Goal: Browse casually

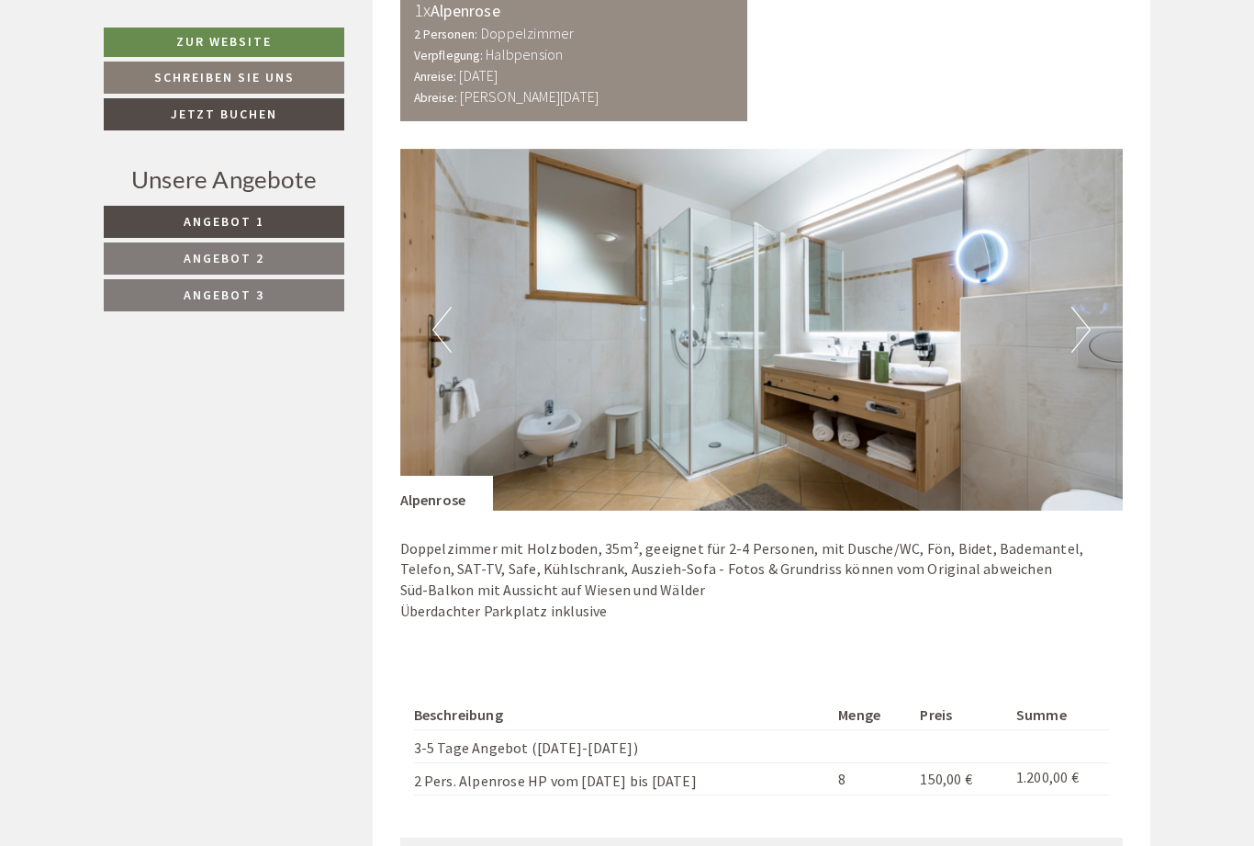
scroll to position [3636, 0]
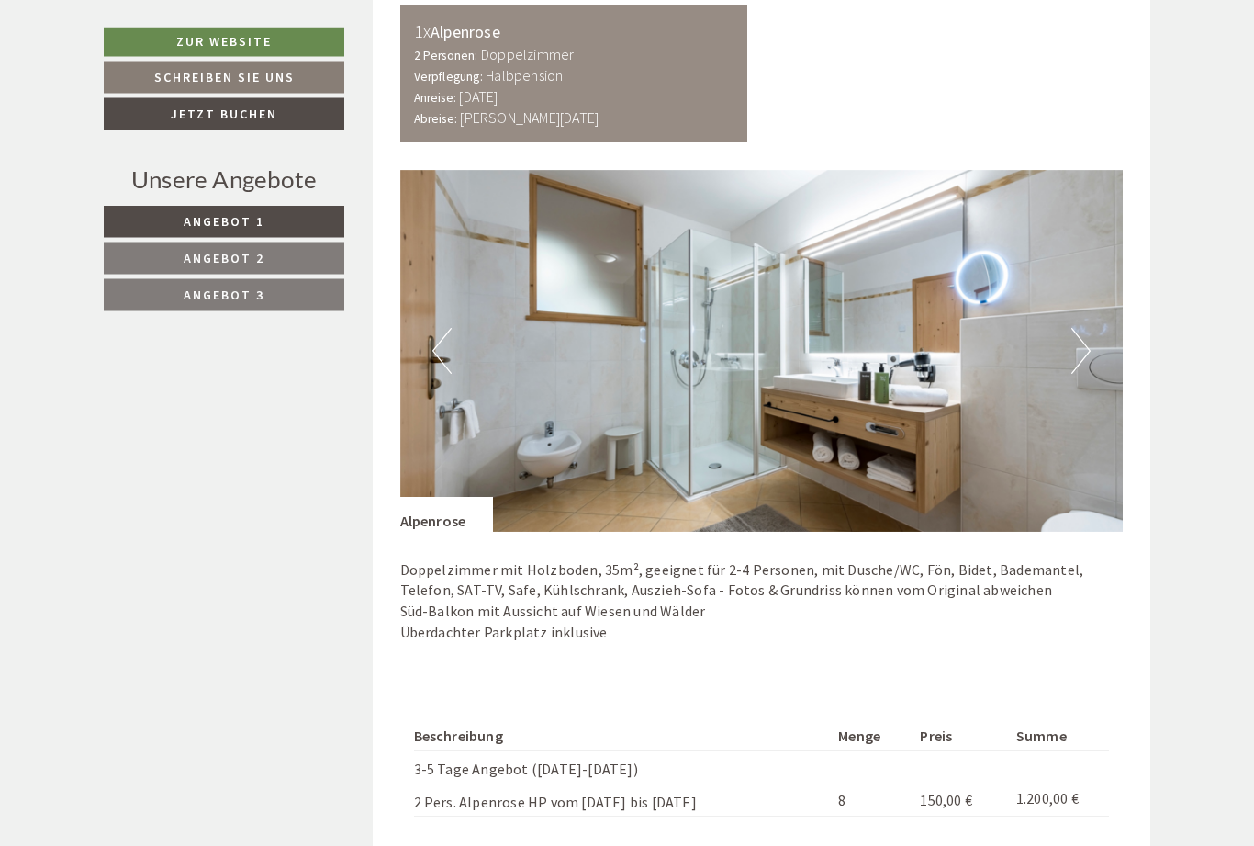
click at [1093, 305] on img at bounding box center [762, 352] width 724 height 362
click at [1090, 329] on button "Next" at bounding box center [1081, 352] width 19 height 46
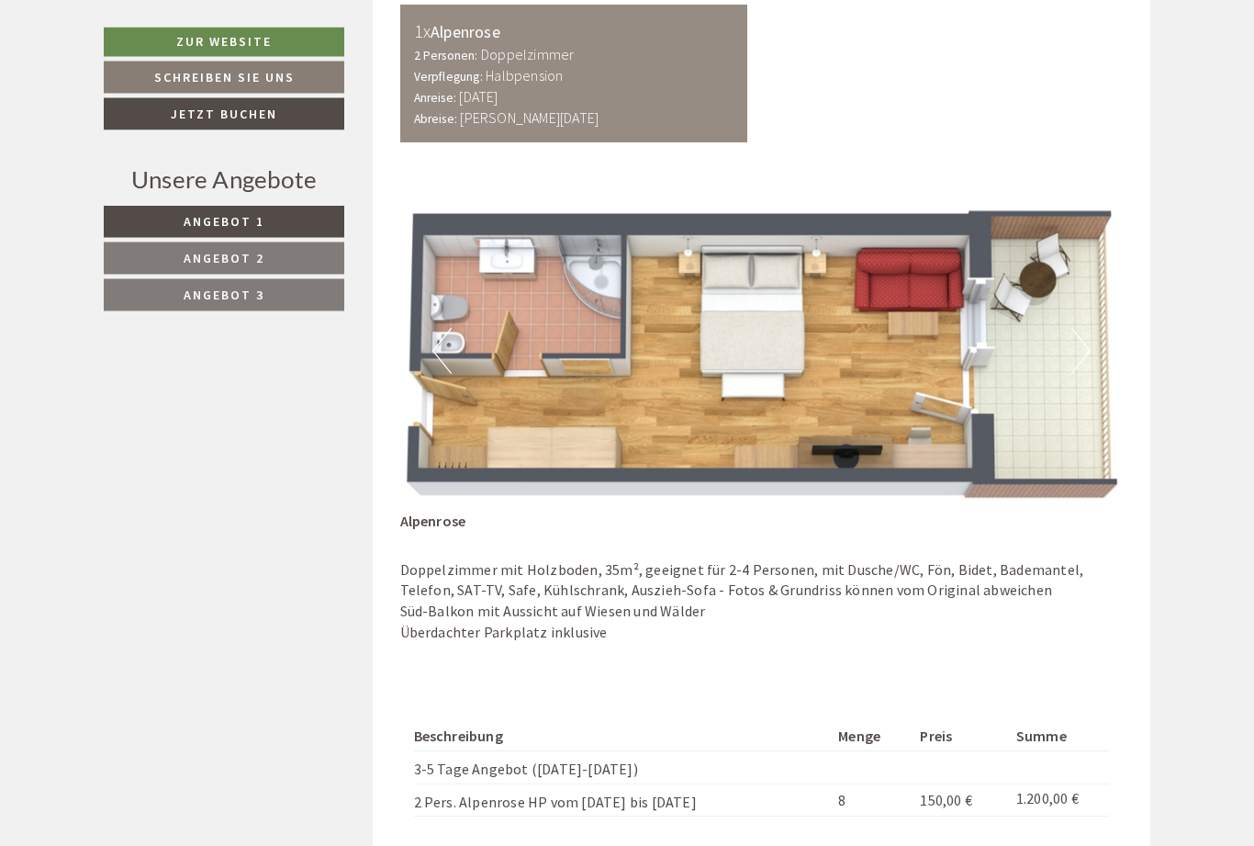
scroll to position [3637, 0]
click at [1088, 328] on button "Next" at bounding box center [1081, 351] width 19 height 46
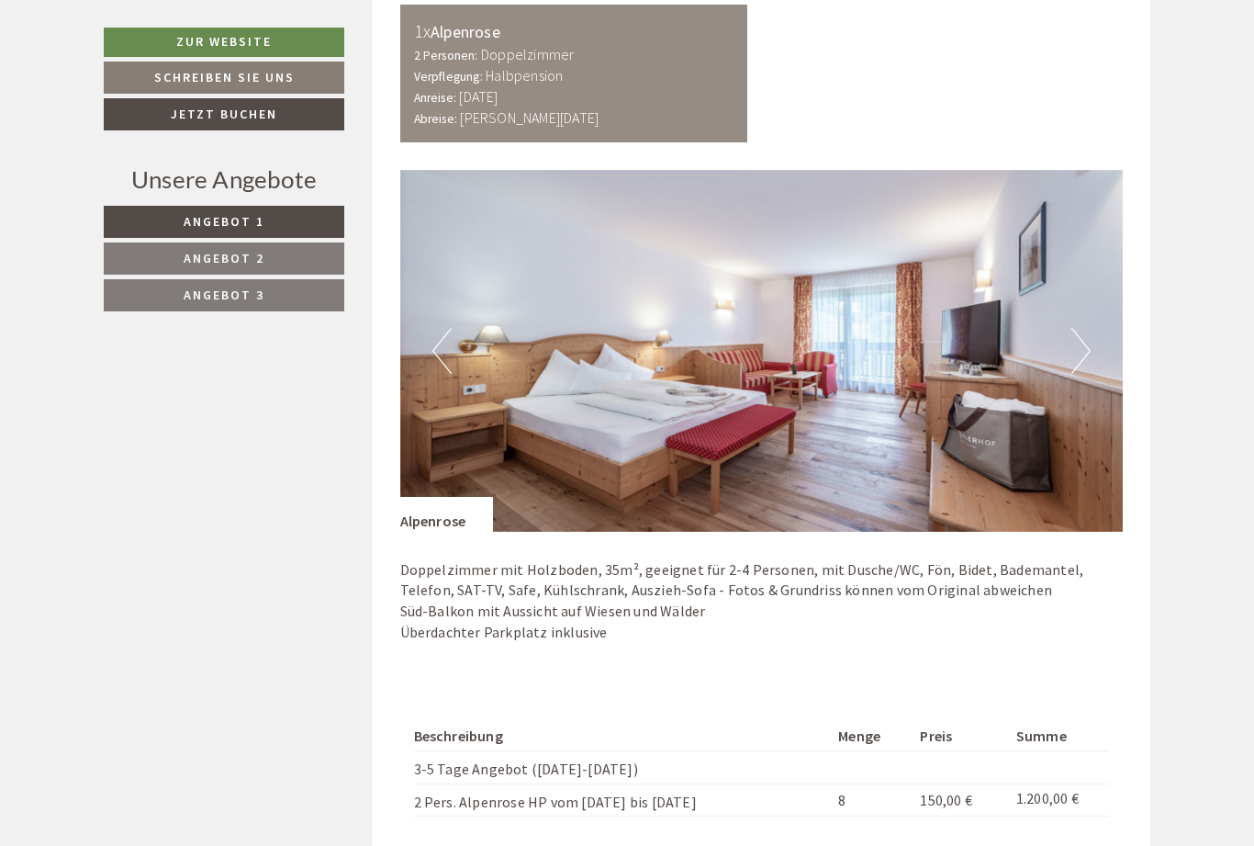
click at [1086, 328] on button "Next" at bounding box center [1081, 351] width 19 height 46
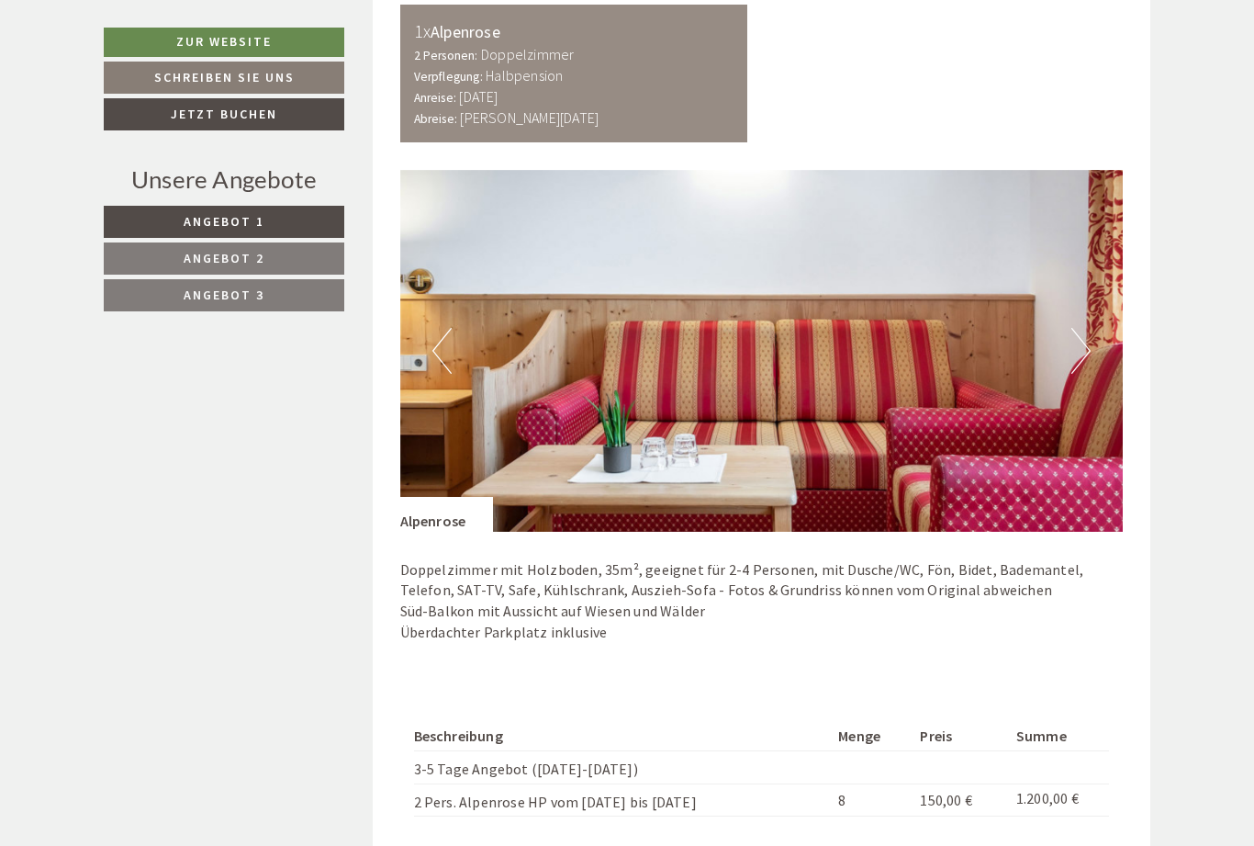
click at [1092, 302] on img at bounding box center [762, 351] width 724 height 362
click at [1083, 328] on button "Next" at bounding box center [1081, 351] width 19 height 46
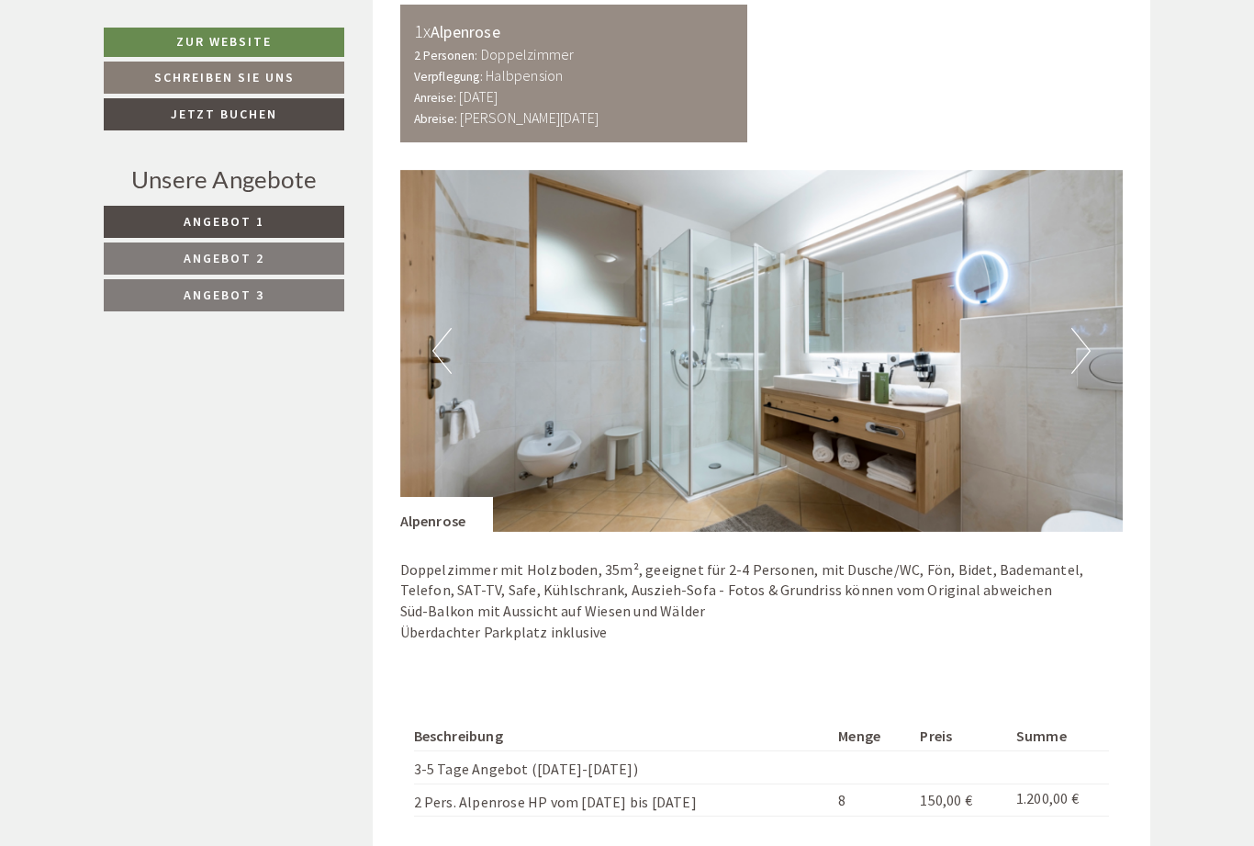
click at [1096, 312] on img at bounding box center [762, 351] width 724 height 362
click at [1079, 328] on button "Next" at bounding box center [1081, 351] width 19 height 46
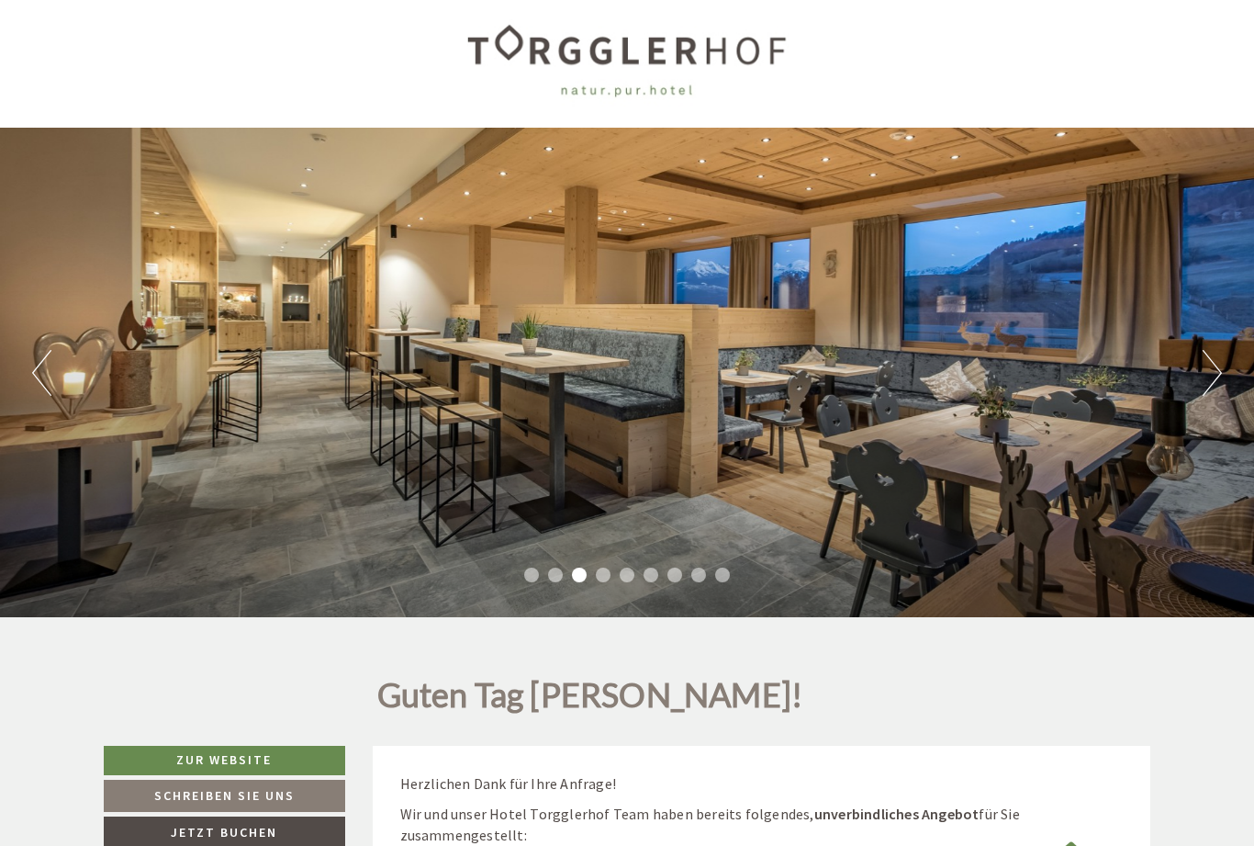
scroll to position [0, 0]
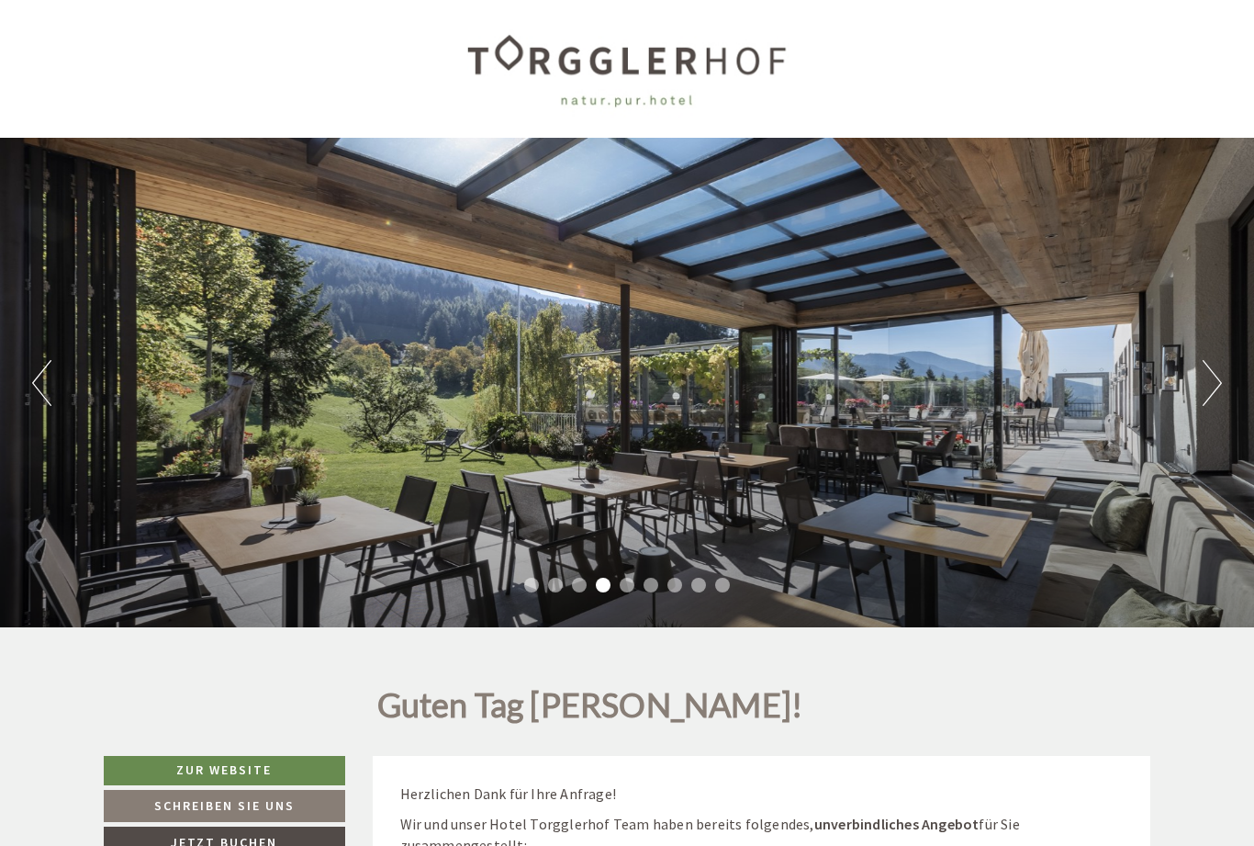
click at [1209, 387] on button "Next" at bounding box center [1212, 383] width 19 height 46
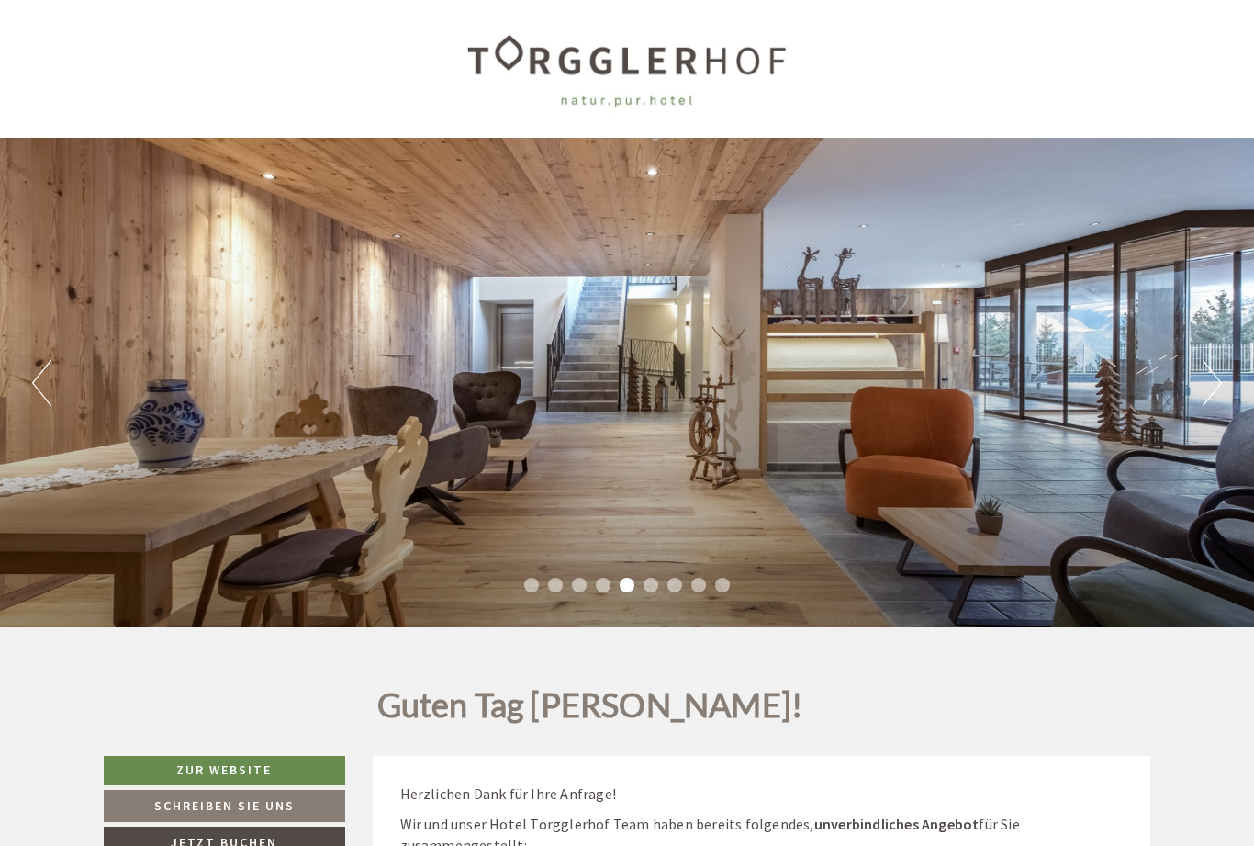
click at [1211, 395] on button "Next" at bounding box center [1212, 383] width 19 height 46
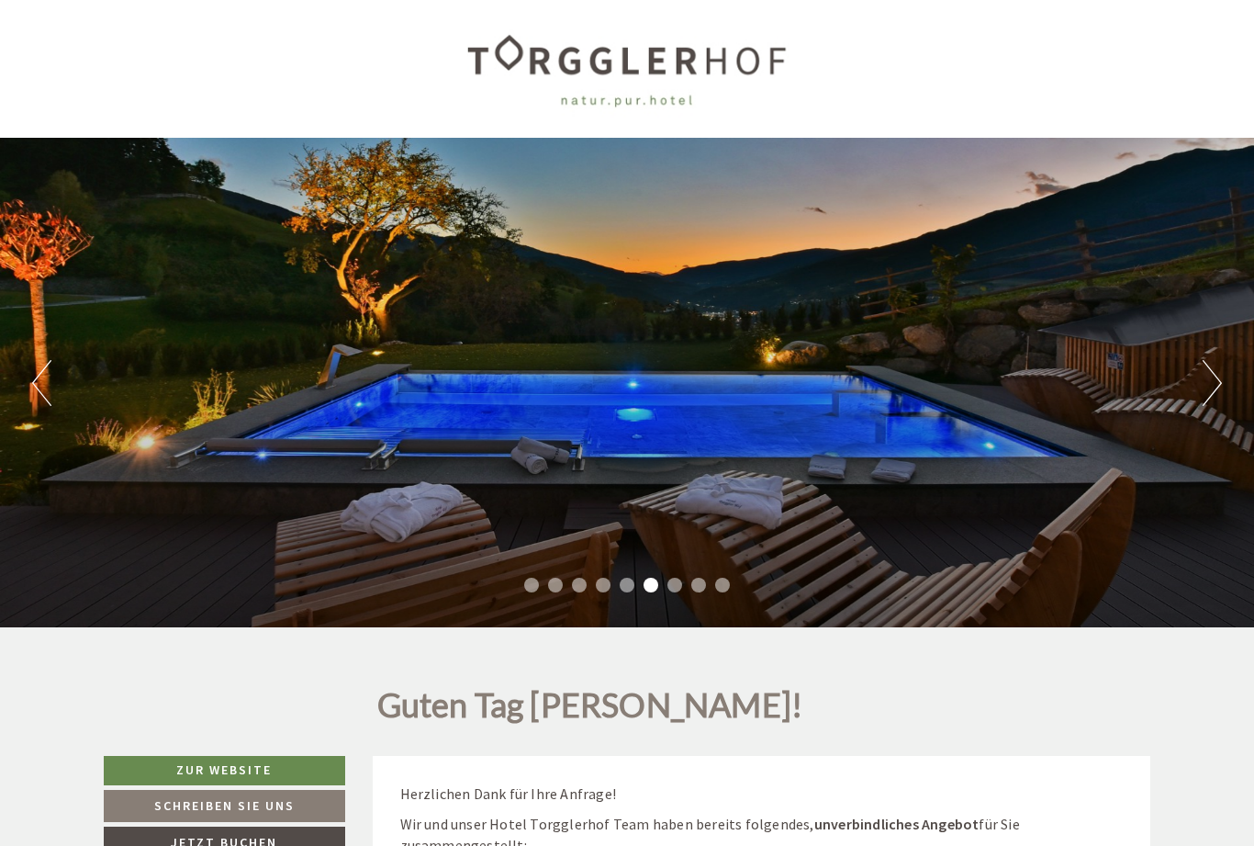
click at [1203, 394] on button "Next" at bounding box center [1212, 383] width 19 height 46
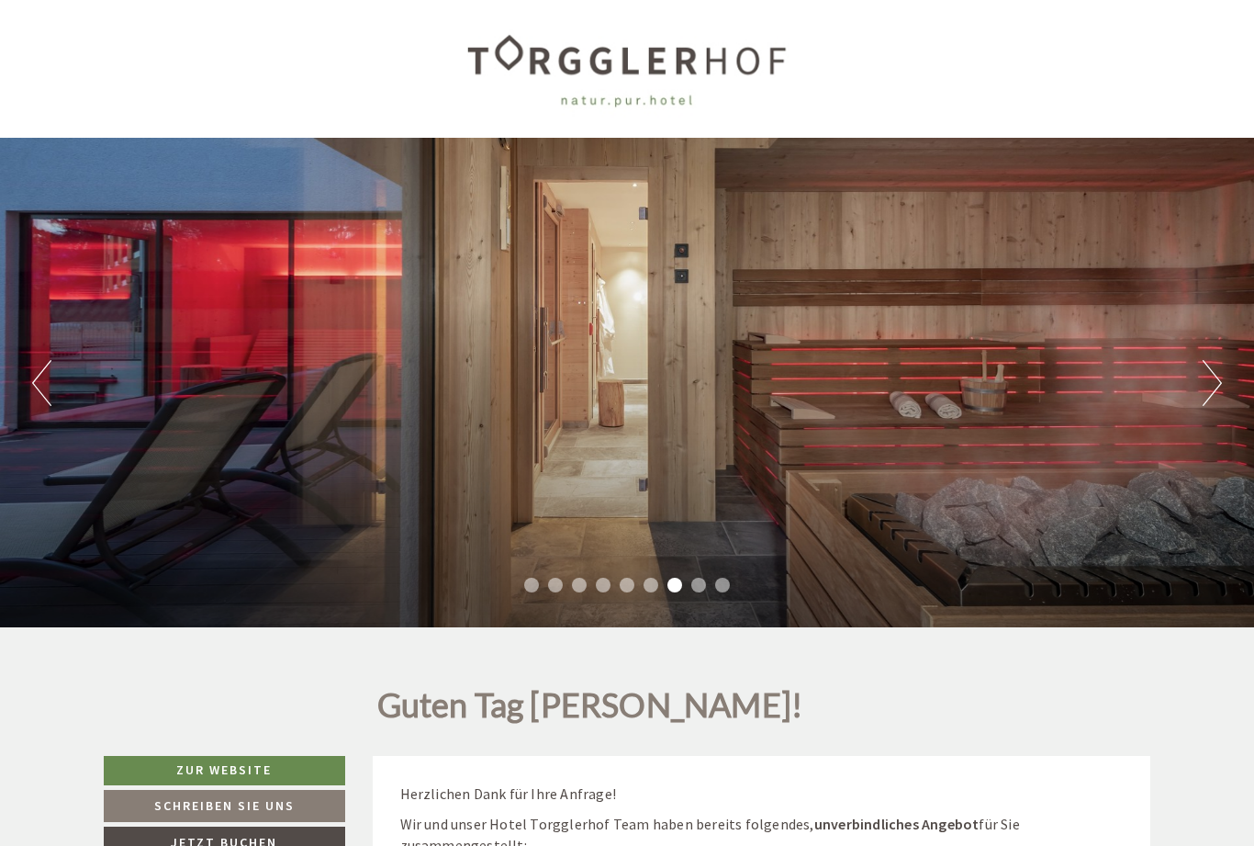
click at [1191, 401] on div "Previous Next 1 2 3 4 5 6 7 8 9" at bounding box center [627, 382] width 1254 height 489
click at [1219, 364] on button "Next" at bounding box center [1212, 383] width 19 height 46
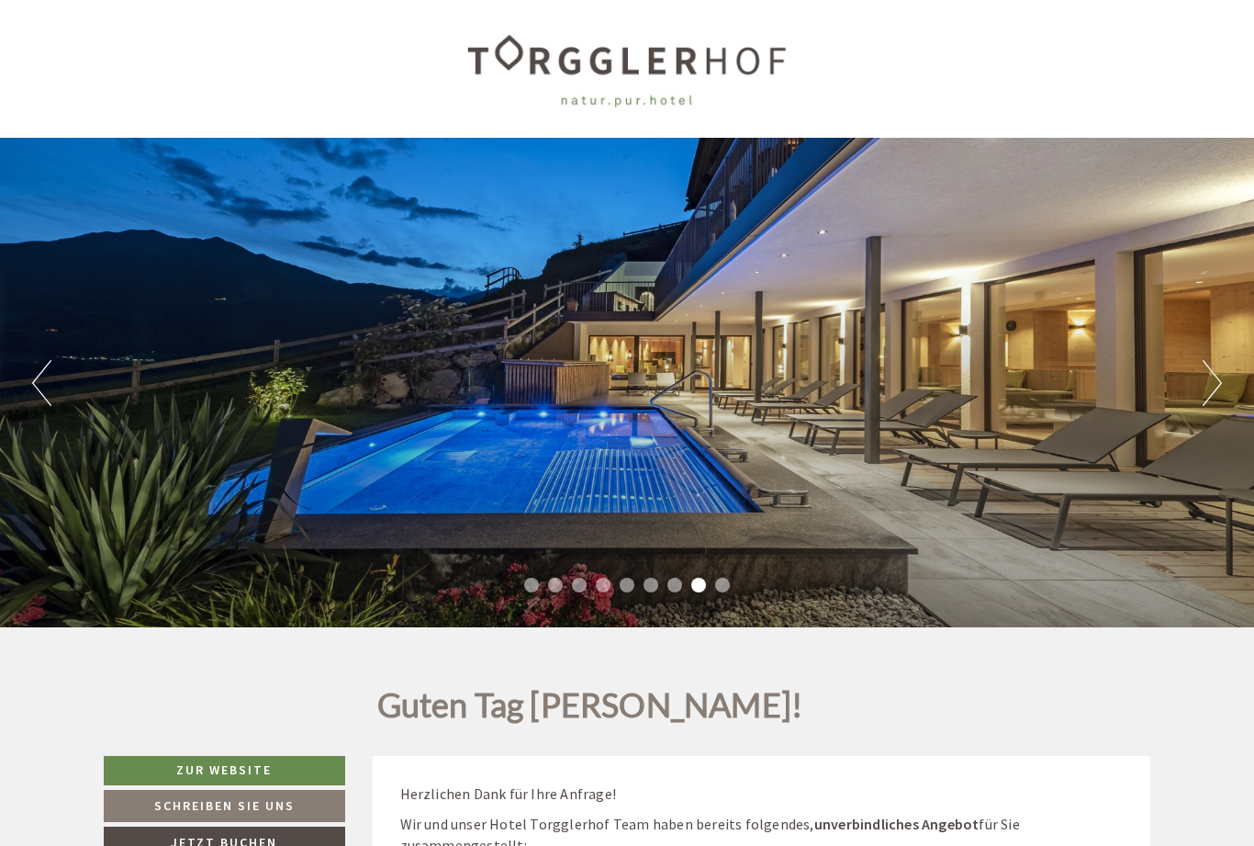
click at [1196, 394] on div "Previous Next 1 2 3 4 5 6 7 8 9" at bounding box center [627, 382] width 1254 height 489
click at [1214, 394] on button "Next" at bounding box center [1212, 383] width 19 height 46
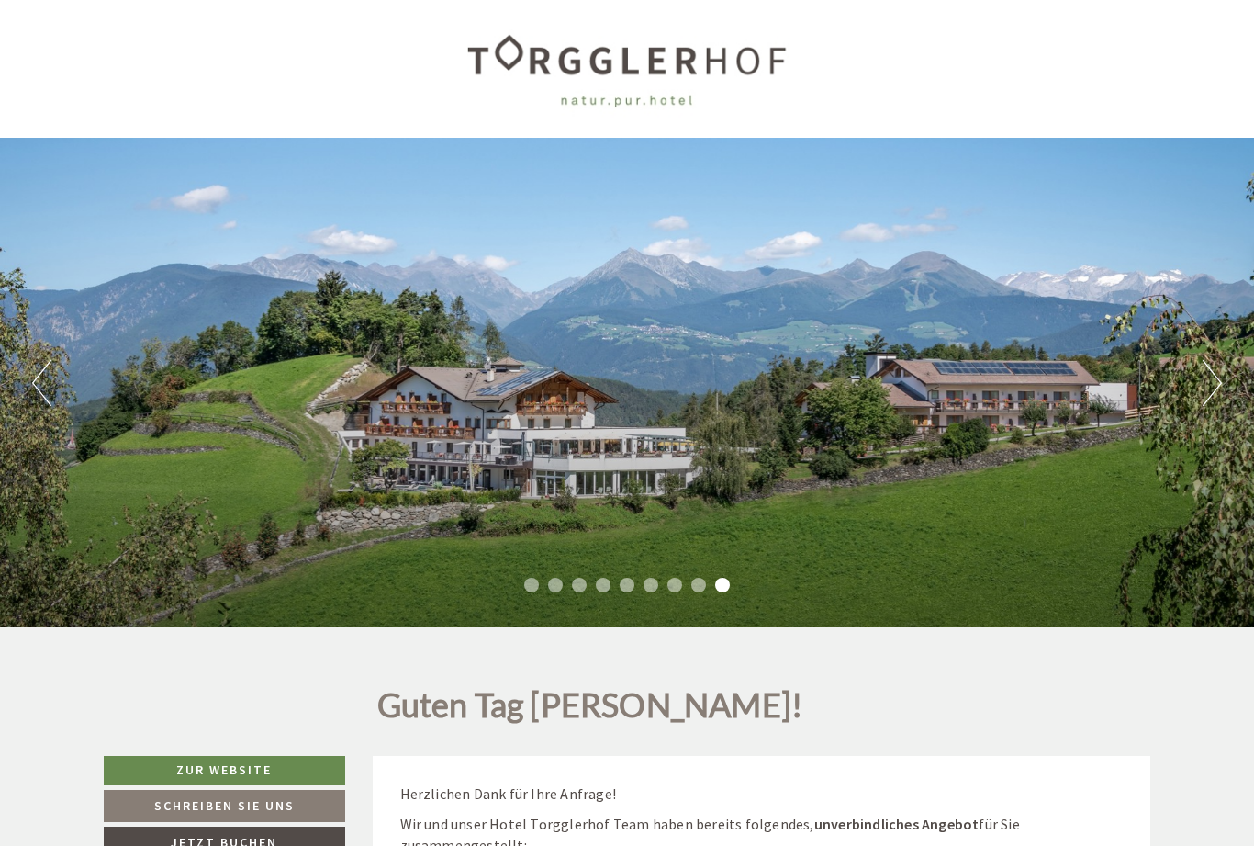
click at [1204, 392] on button "Next" at bounding box center [1212, 383] width 19 height 46
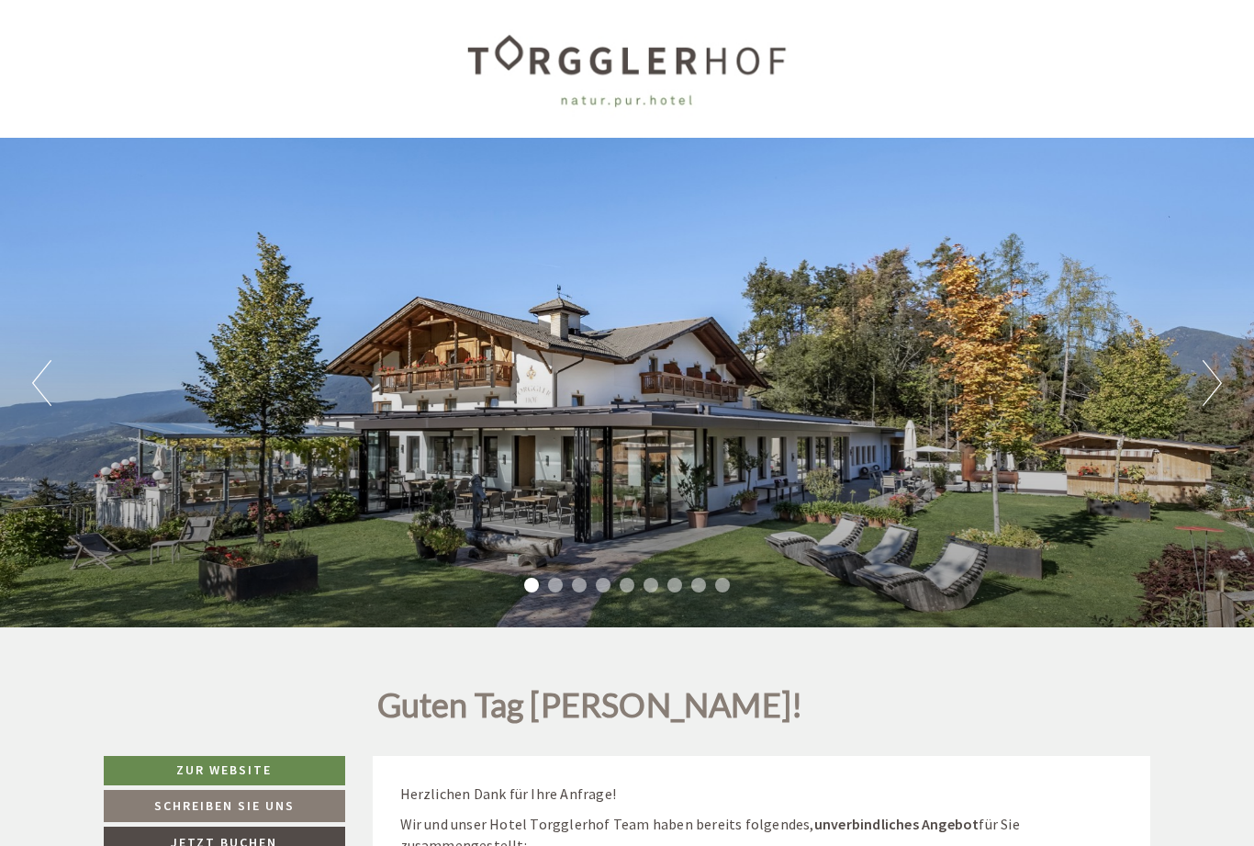
click at [1214, 387] on button "Next" at bounding box center [1212, 383] width 19 height 46
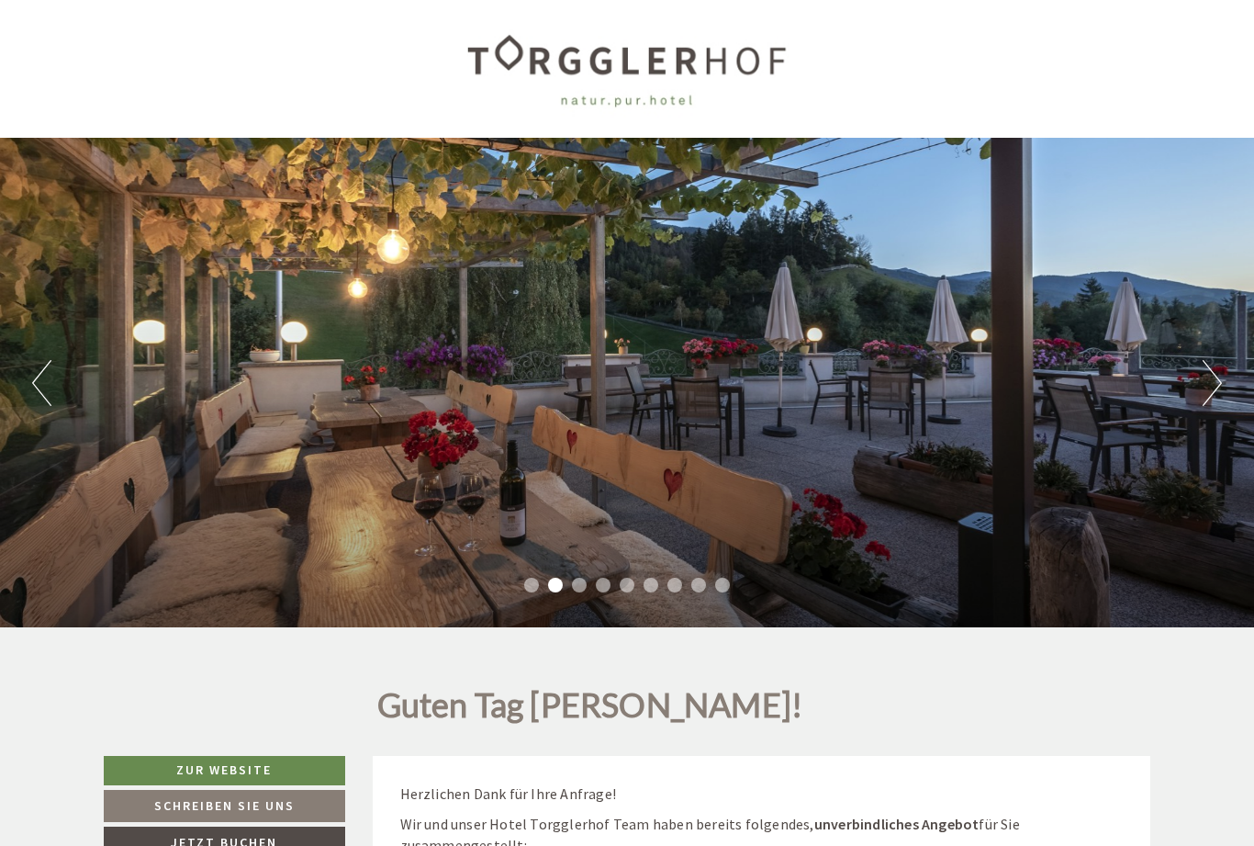
click at [1210, 397] on button "Next" at bounding box center [1212, 383] width 19 height 46
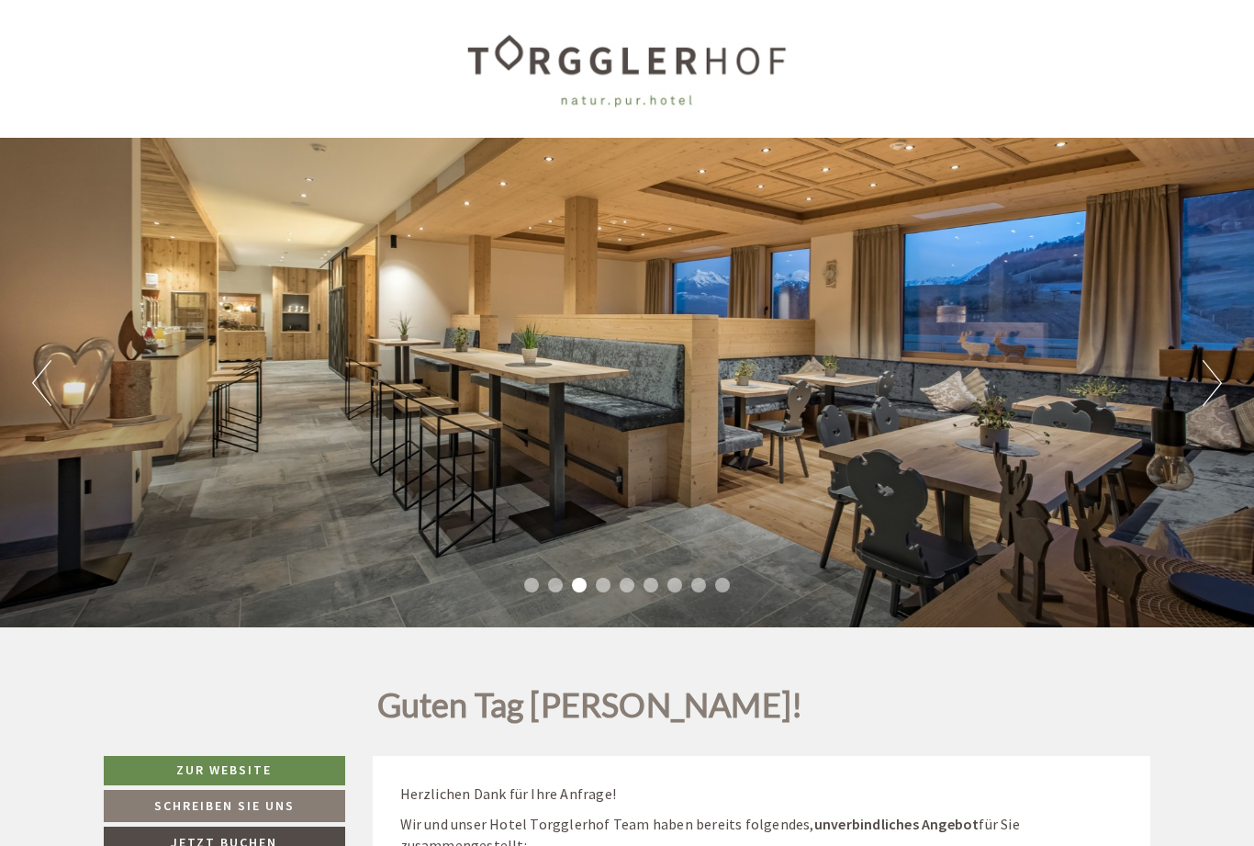
click at [1208, 412] on div "Previous Next 1 2 3 4 5 6 7 8 9" at bounding box center [627, 382] width 1254 height 489
click at [1207, 385] on button "Next" at bounding box center [1212, 383] width 19 height 46
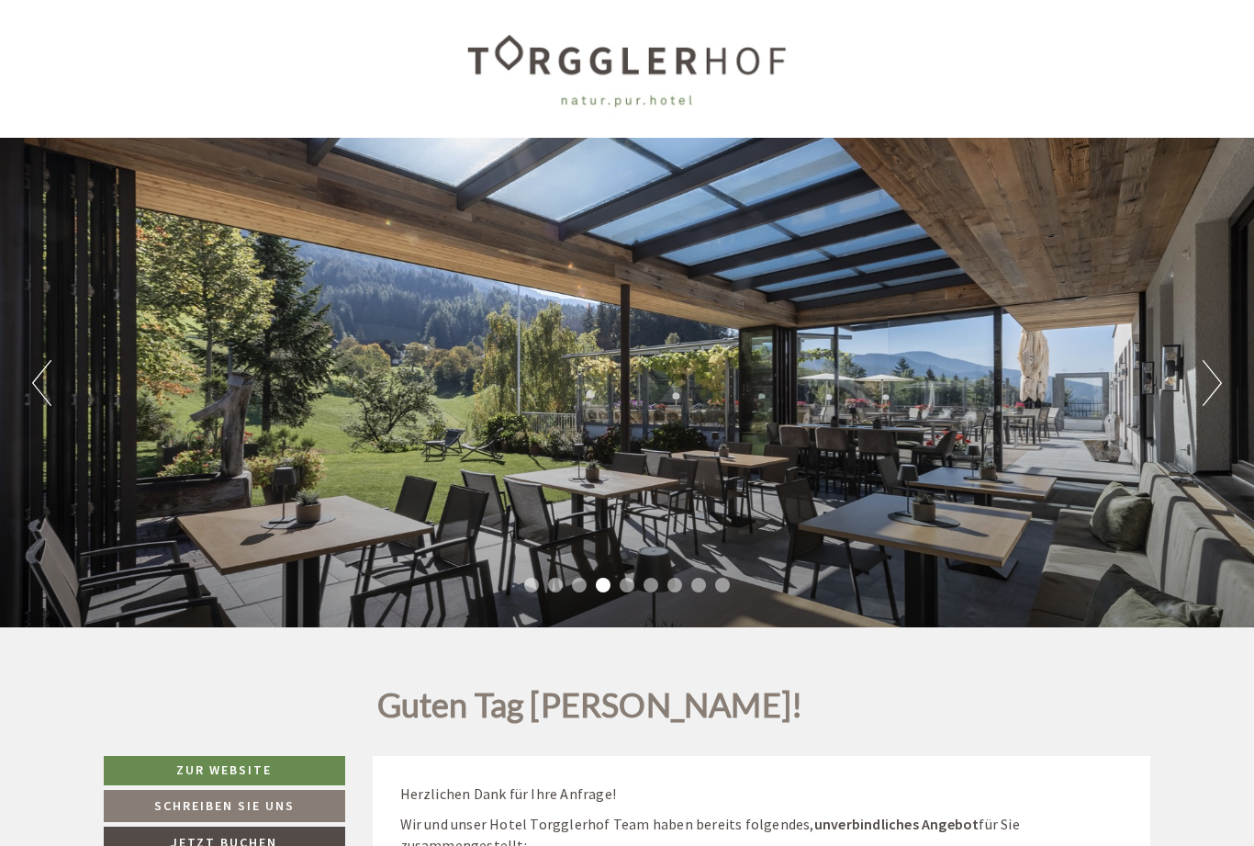
click at [1214, 387] on button "Next" at bounding box center [1212, 383] width 19 height 46
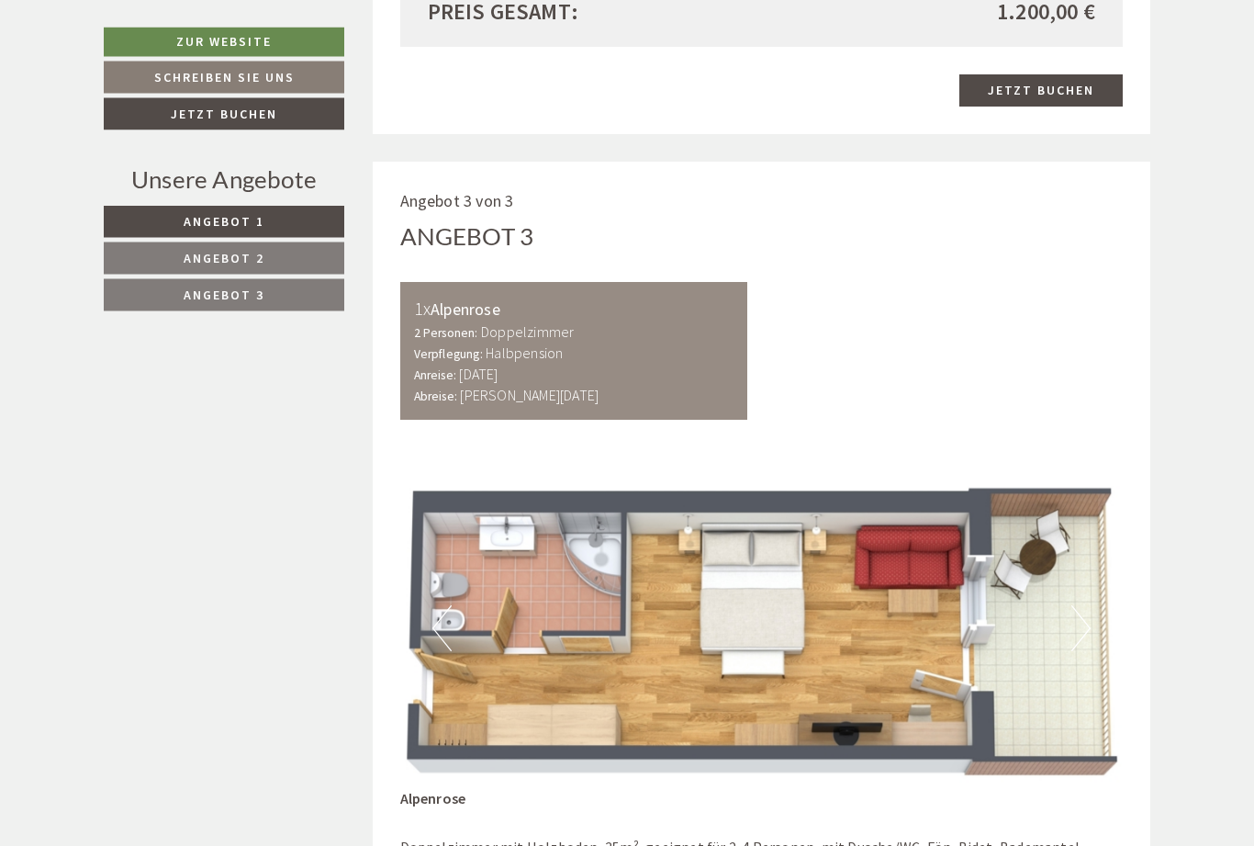
scroll to position [3362, 0]
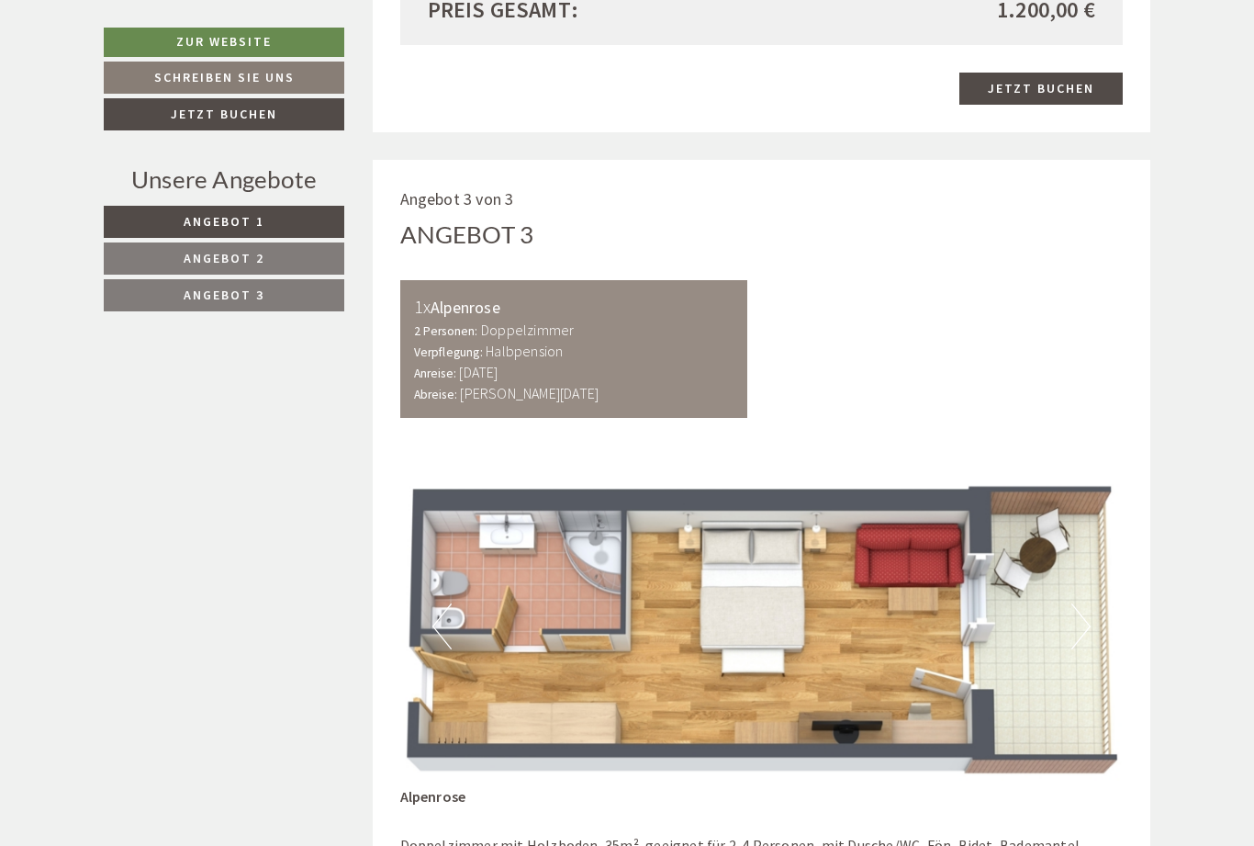
click at [1083, 603] on button "Next" at bounding box center [1081, 626] width 19 height 46
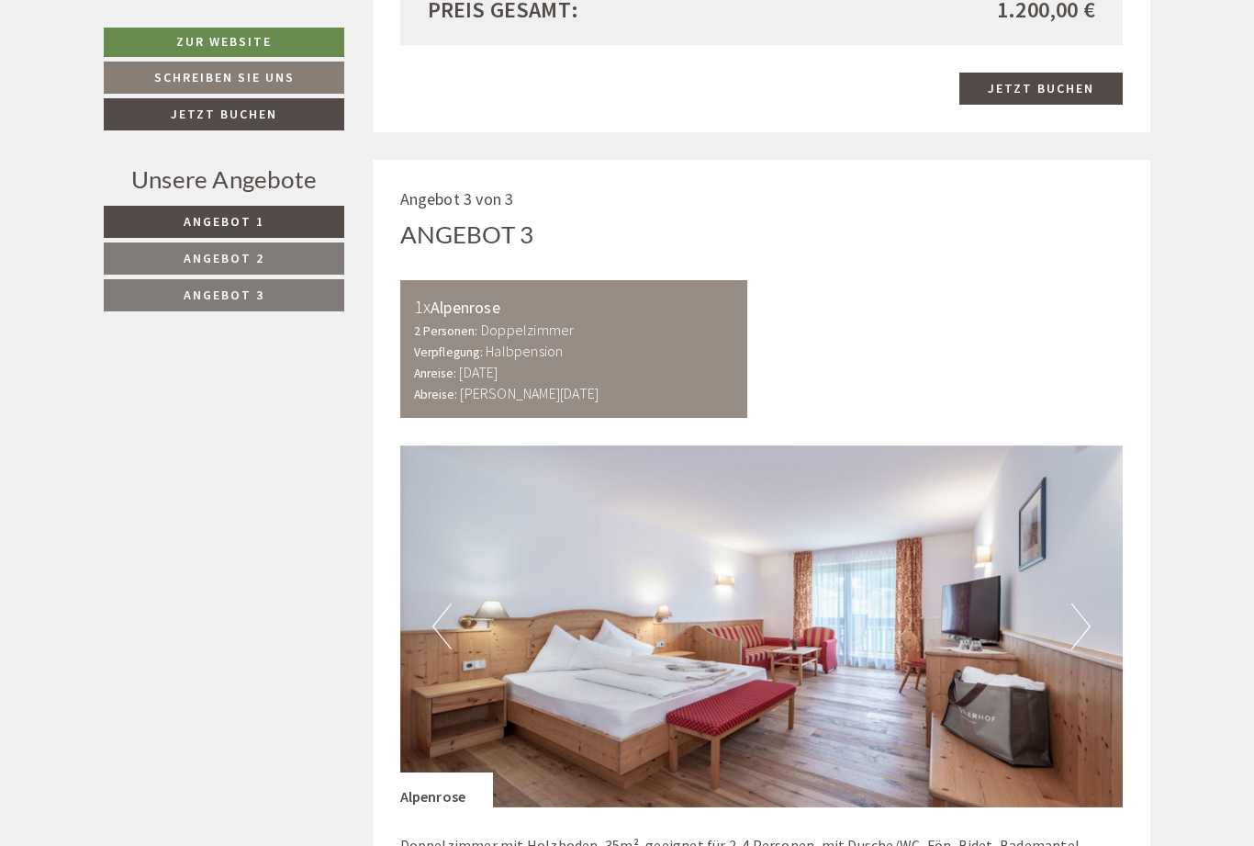
click at [1094, 570] on img at bounding box center [762, 626] width 724 height 362
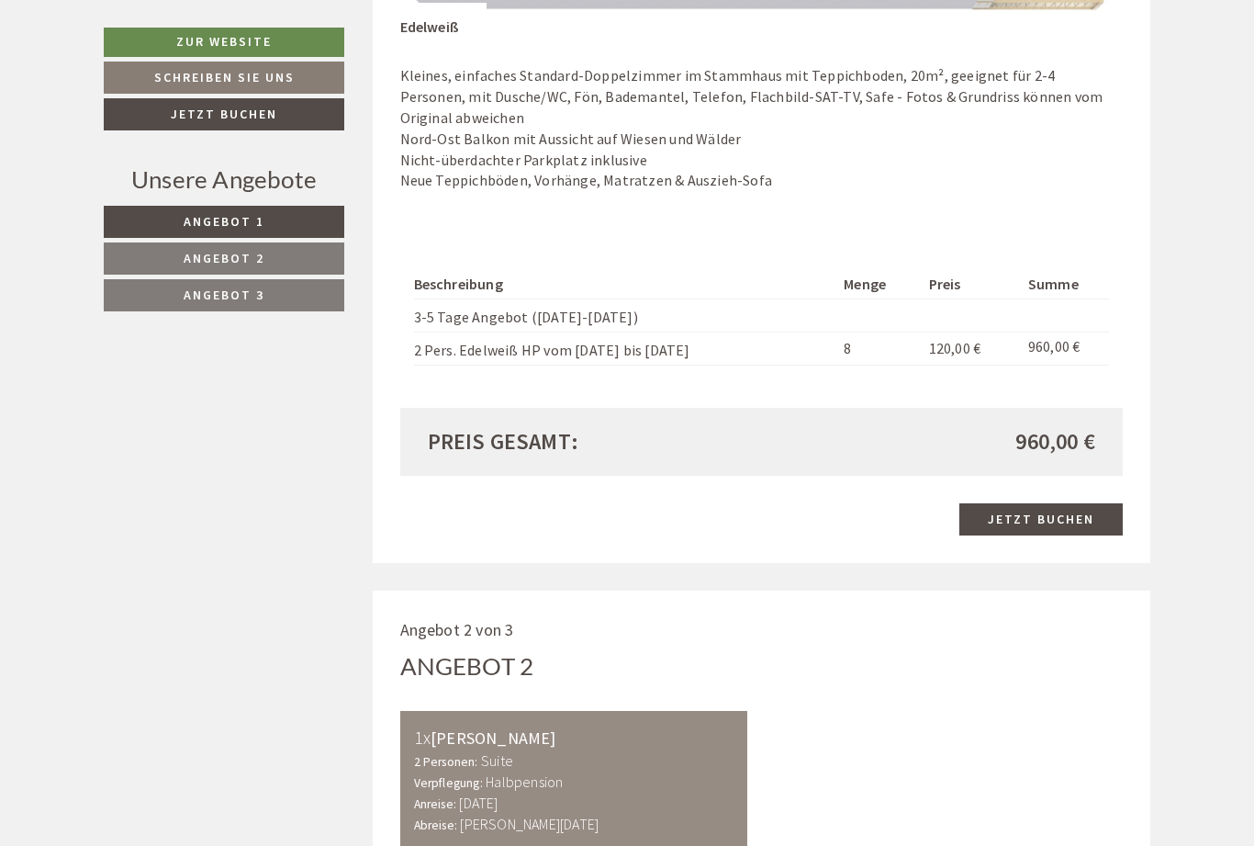
click at [172, 259] on link "Angebot 2" at bounding box center [224, 258] width 241 height 32
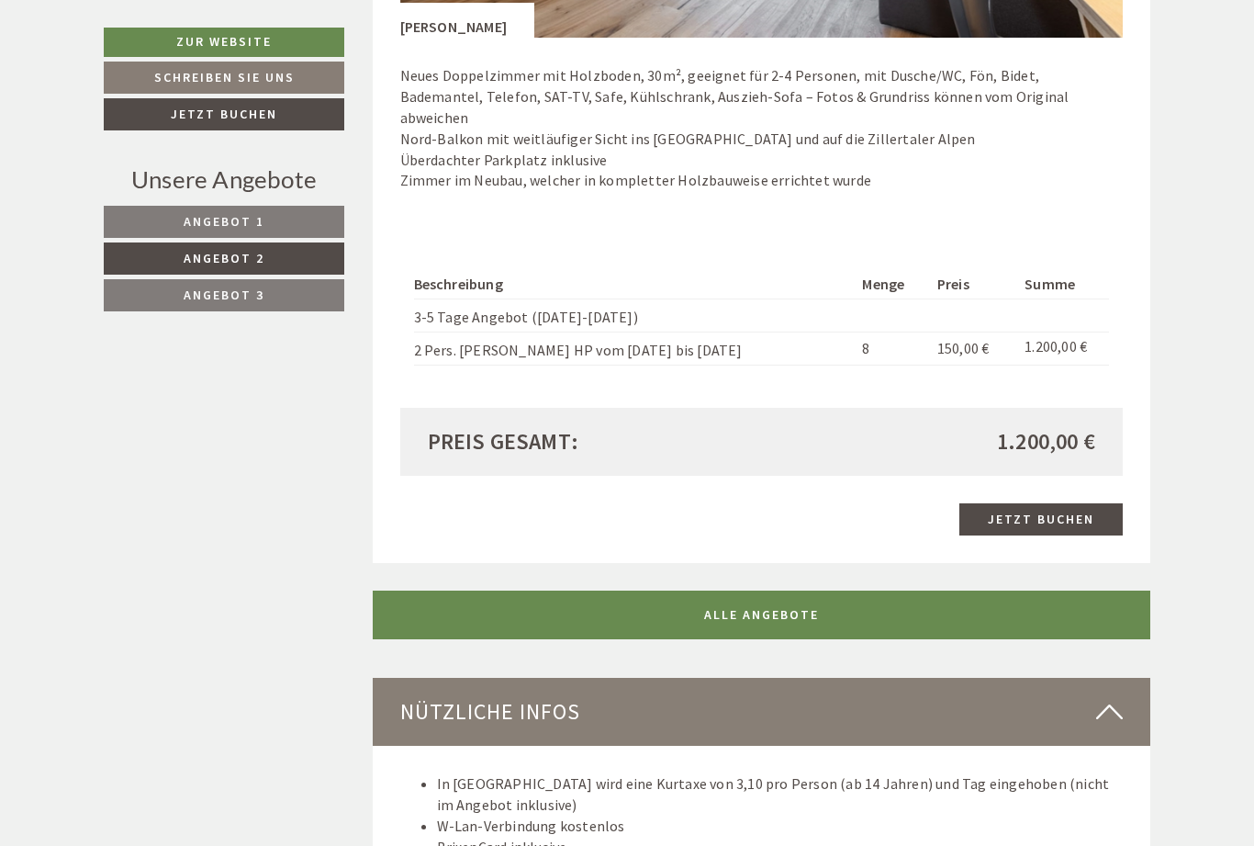
scroll to position [1117, 0]
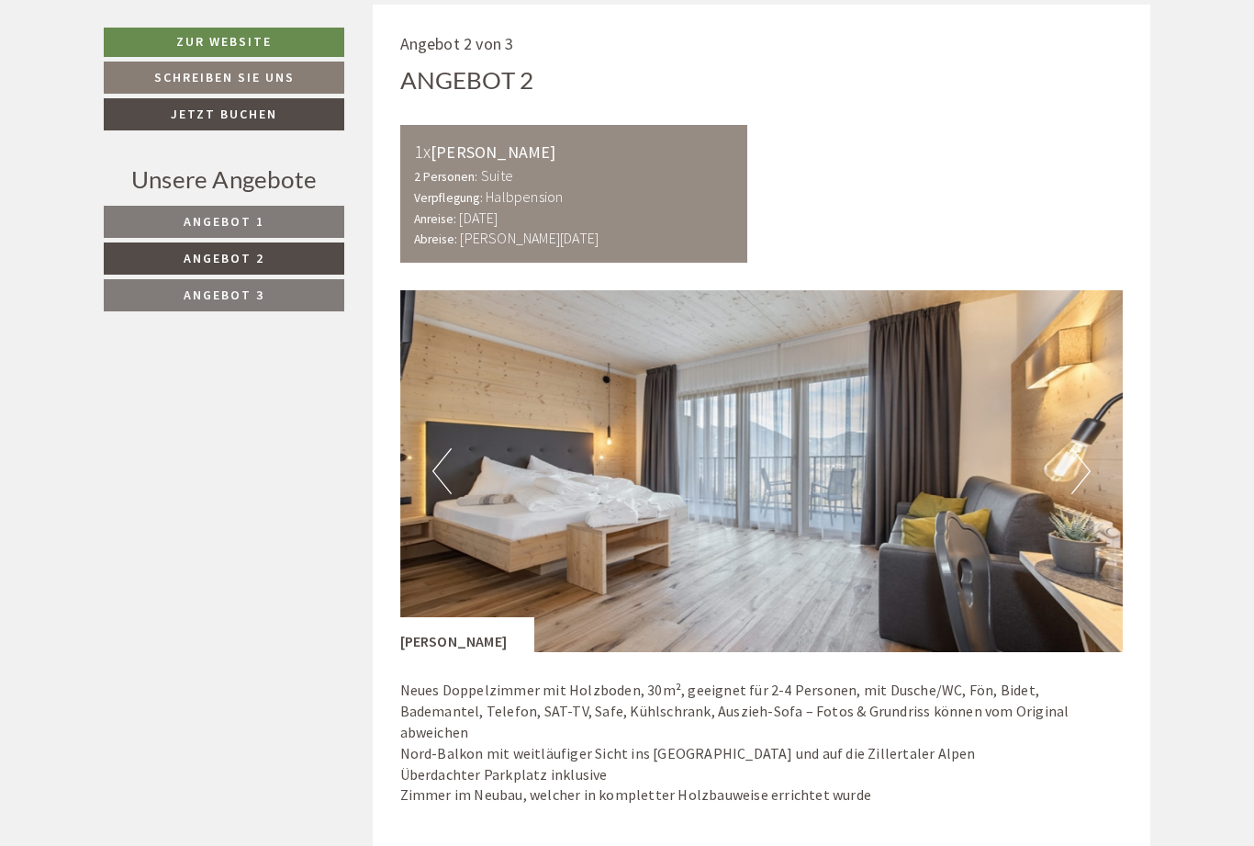
click at [1088, 468] on button "Next" at bounding box center [1081, 471] width 19 height 46
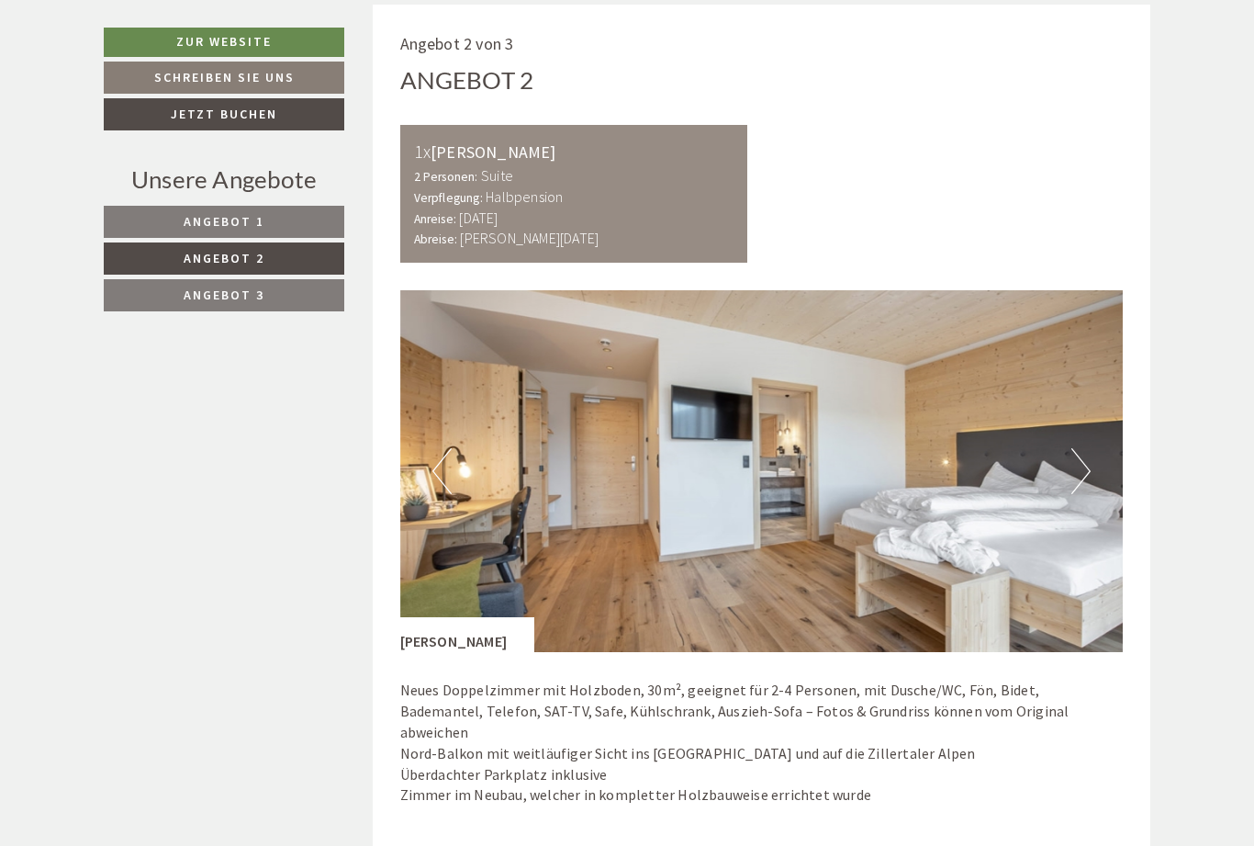
click at [1090, 462] on button "Next" at bounding box center [1081, 471] width 19 height 46
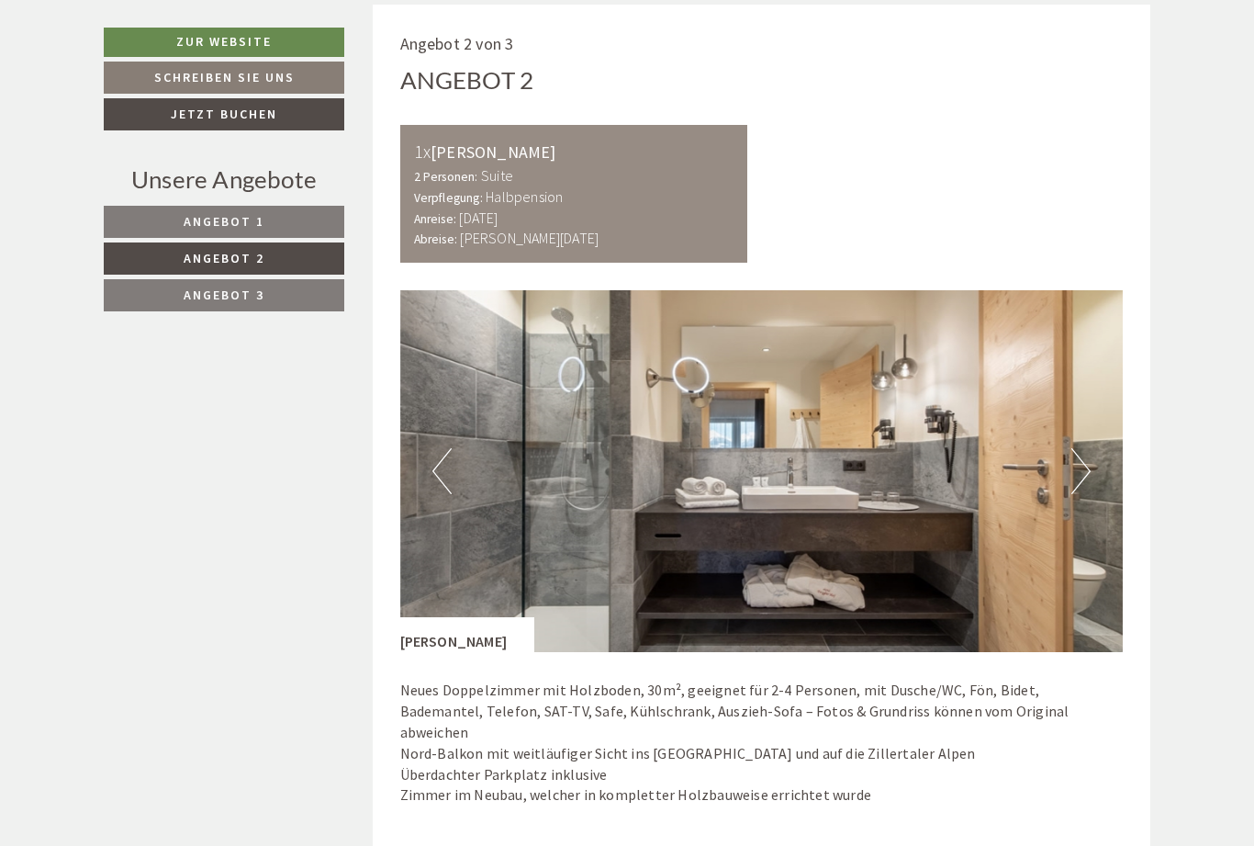
click at [1083, 465] on button "Next" at bounding box center [1081, 471] width 19 height 46
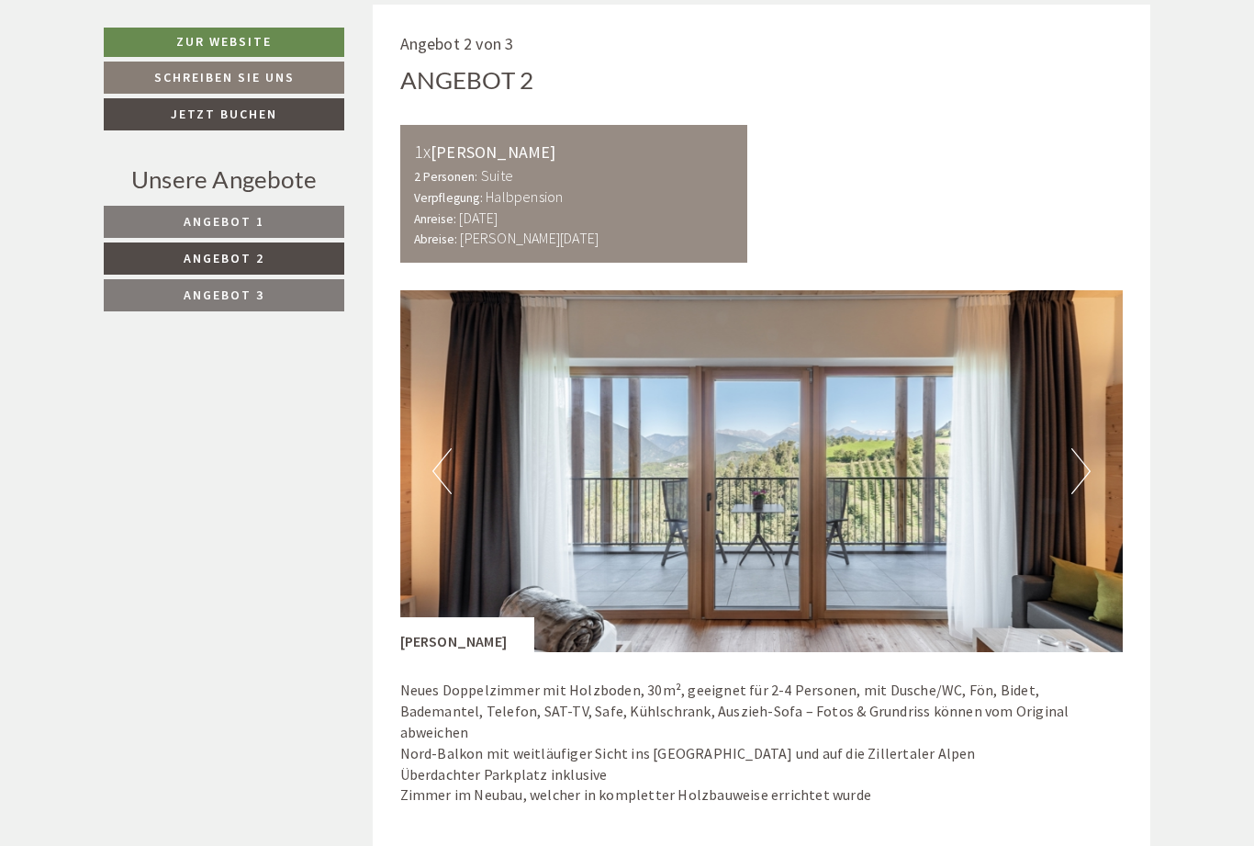
click at [1086, 468] on button "Next" at bounding box center [1081, 471] width 19 height 46
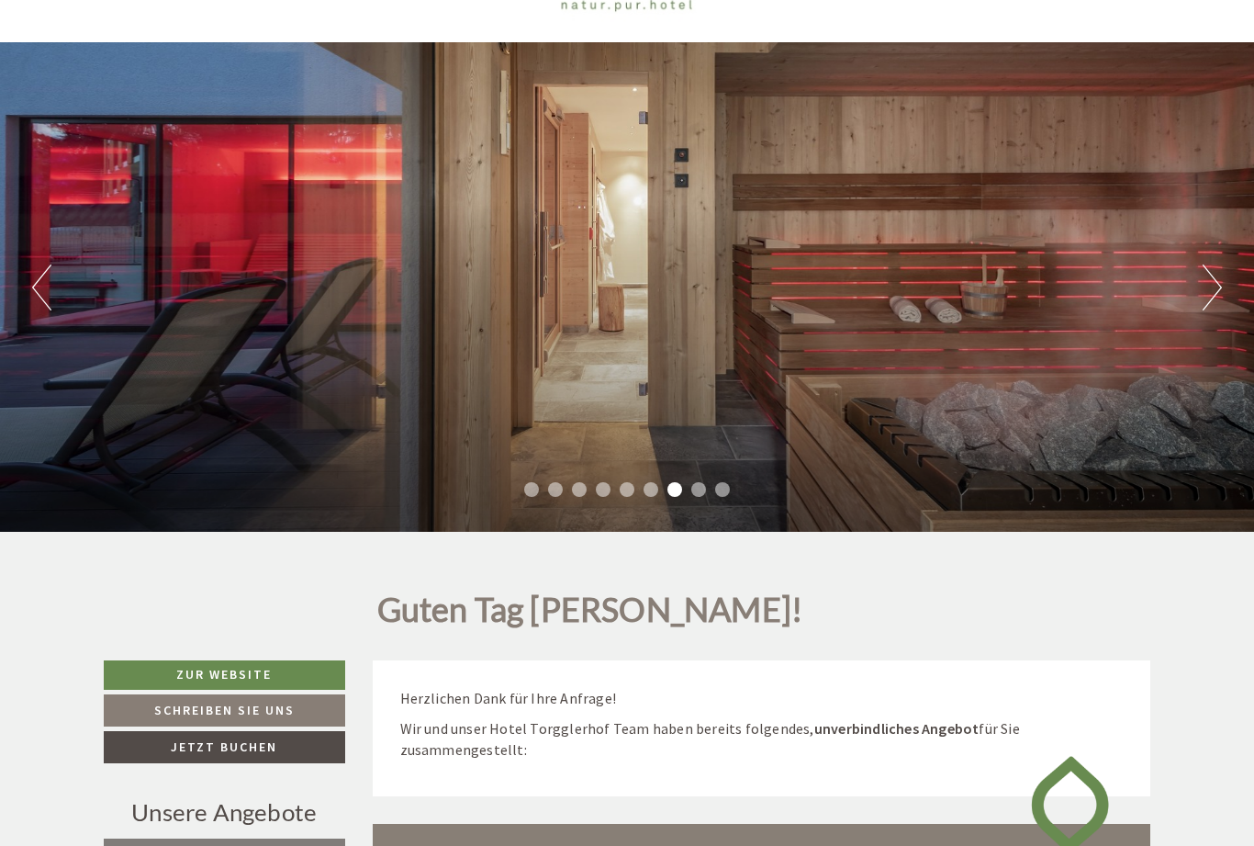
scroll to position [86, 0]
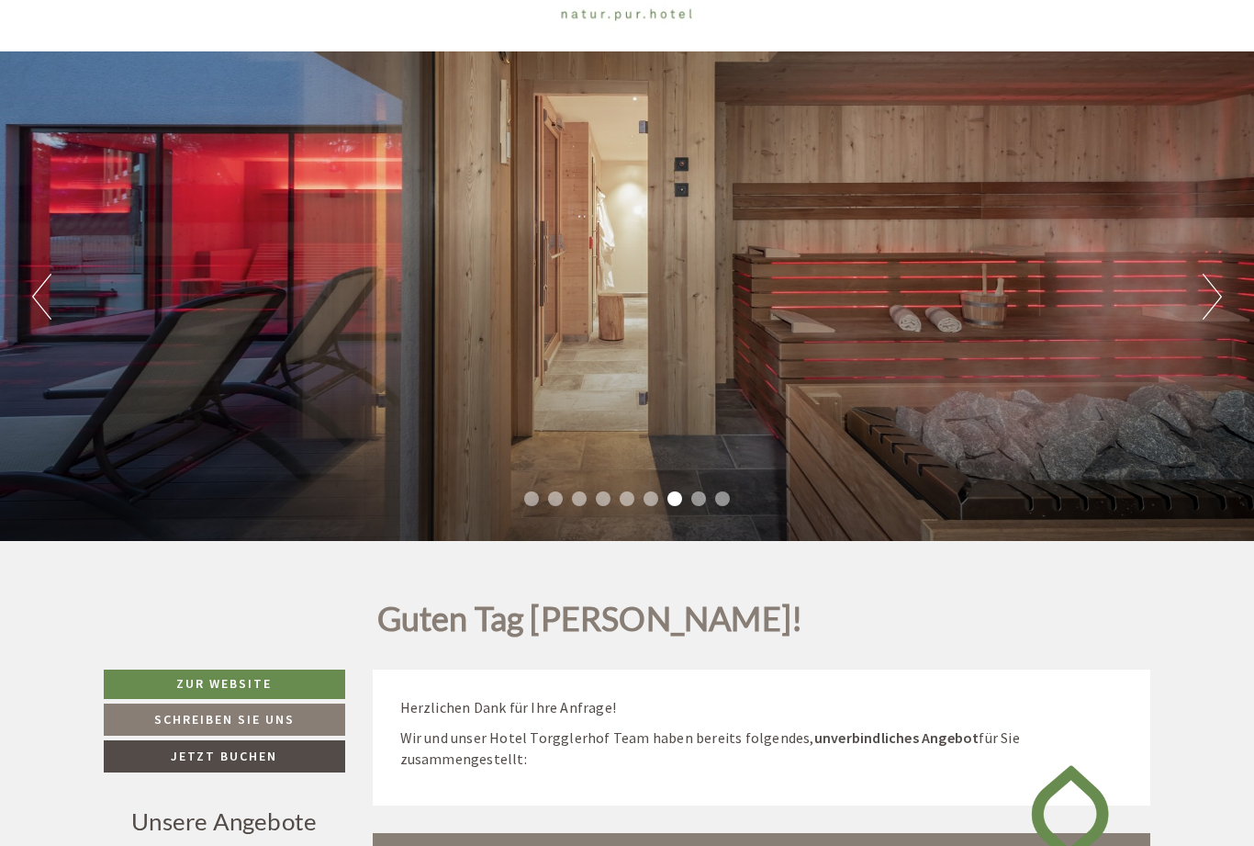
click at [1215, 301] on button "Next" at bounding box center [1212, 297] width 19 height 46
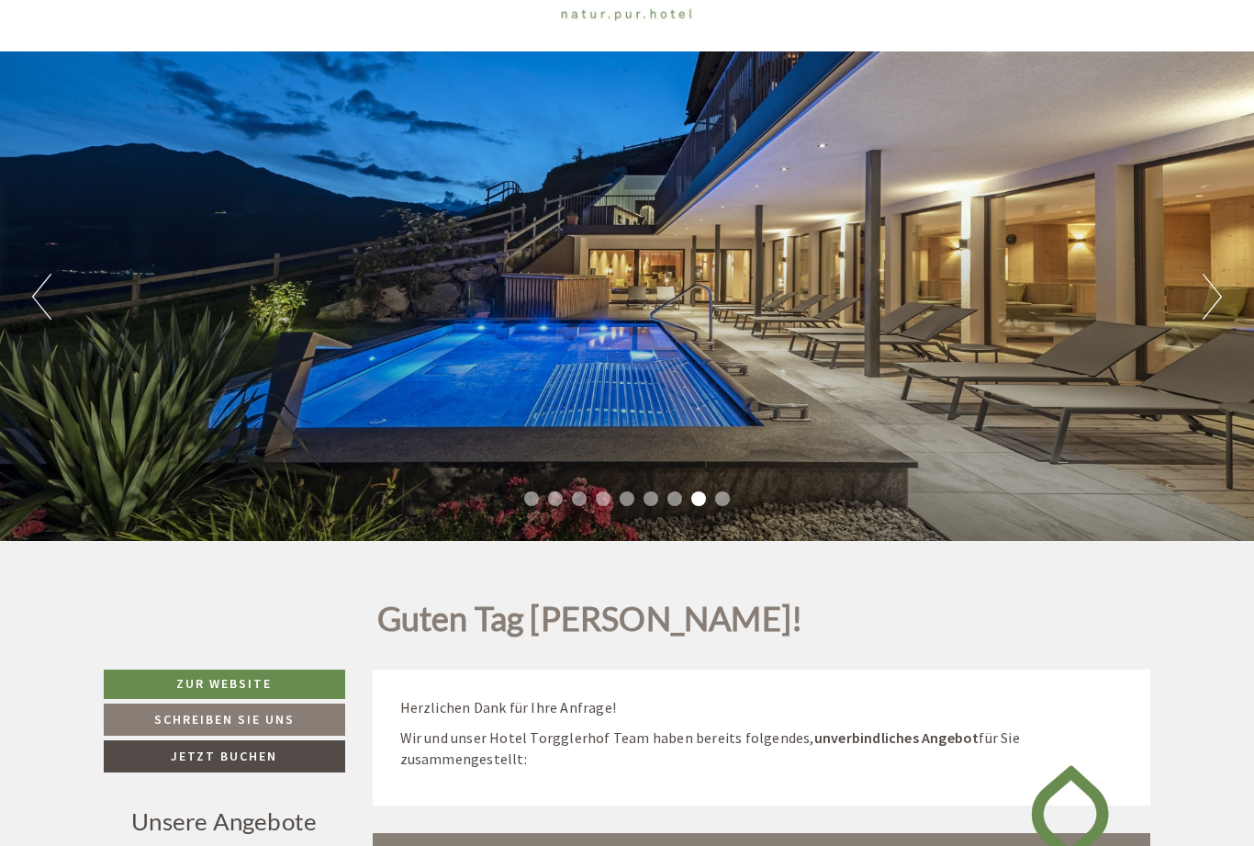
click at [1194, 314] on div "Previous Next 1 2 3 4 5 6 7 8 9" at bounding box center [627, 295] width 1254 height 489
click at [1206, 307] on button "Next" at bounding box center [1212, 297] width 19 height 46
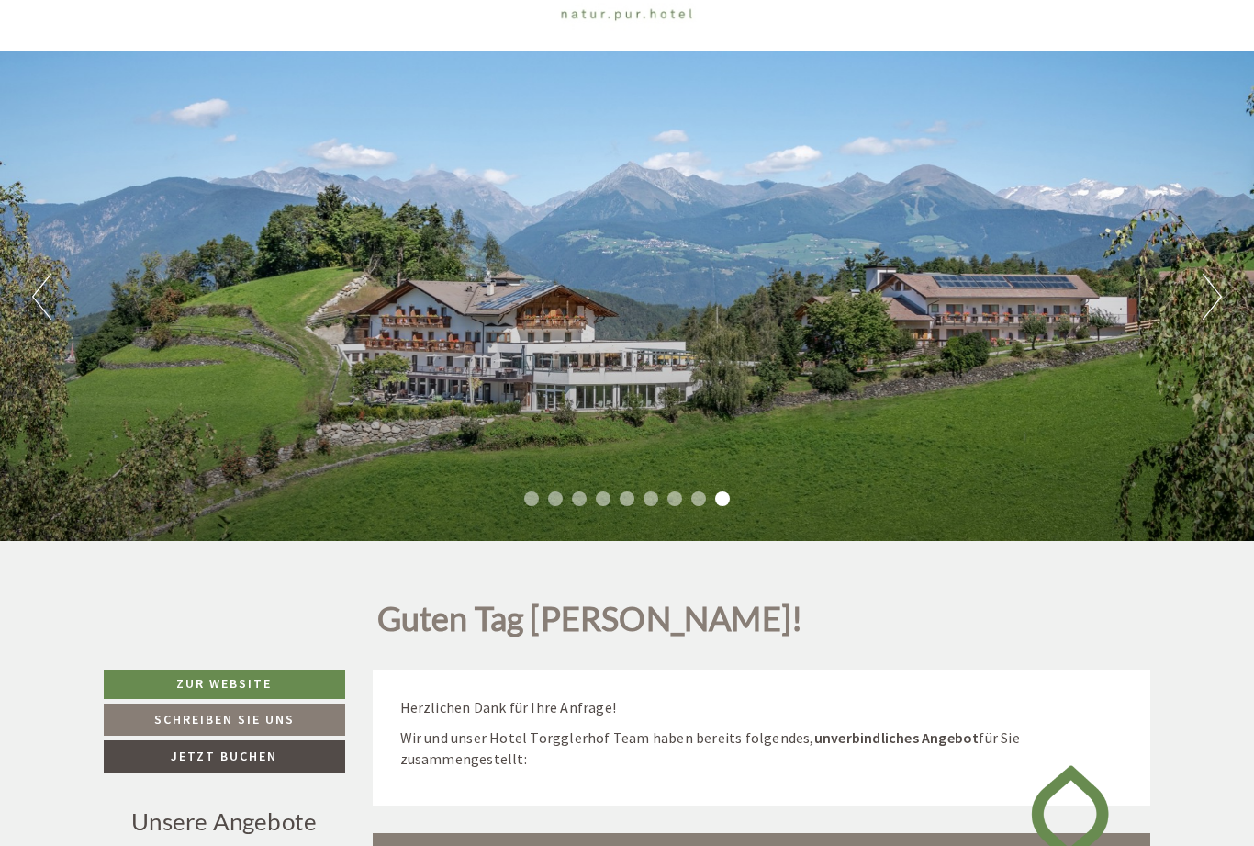
click at [1199, 318] on div "Previous Next 1 2 3 4 5 6 7 8 9" at bounding box center [627, 295] width 1254 height 489
click at [1196, 316] on div "Previous Next 1 2 3 4 5 6 7 8 9" at bounding box center [627, 295] width 1254 height 489
click at [48, 297] on button "Previous" at bounding box center [41, 297] width 19 height 46
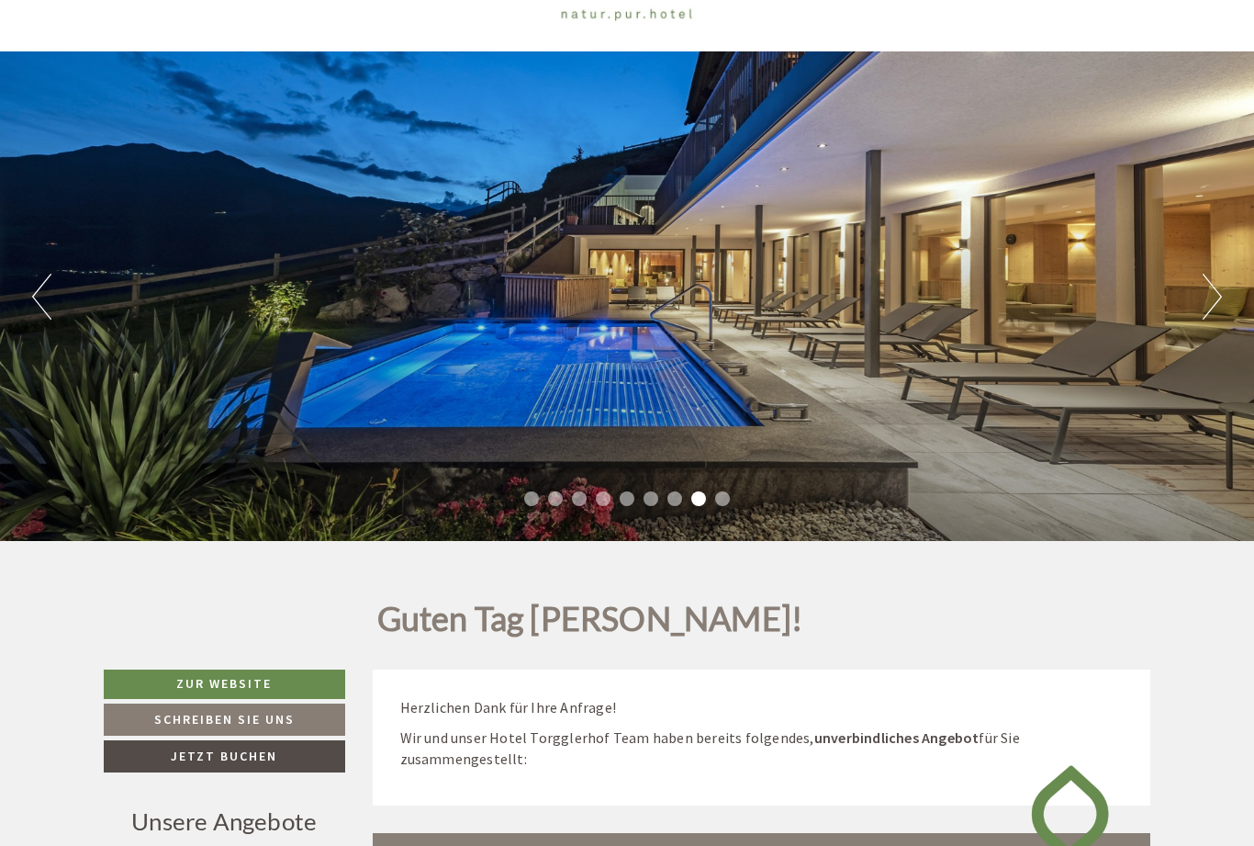
click at [44, 316] on button "Previous" at bounding box center [41, 297] width 19 height 46
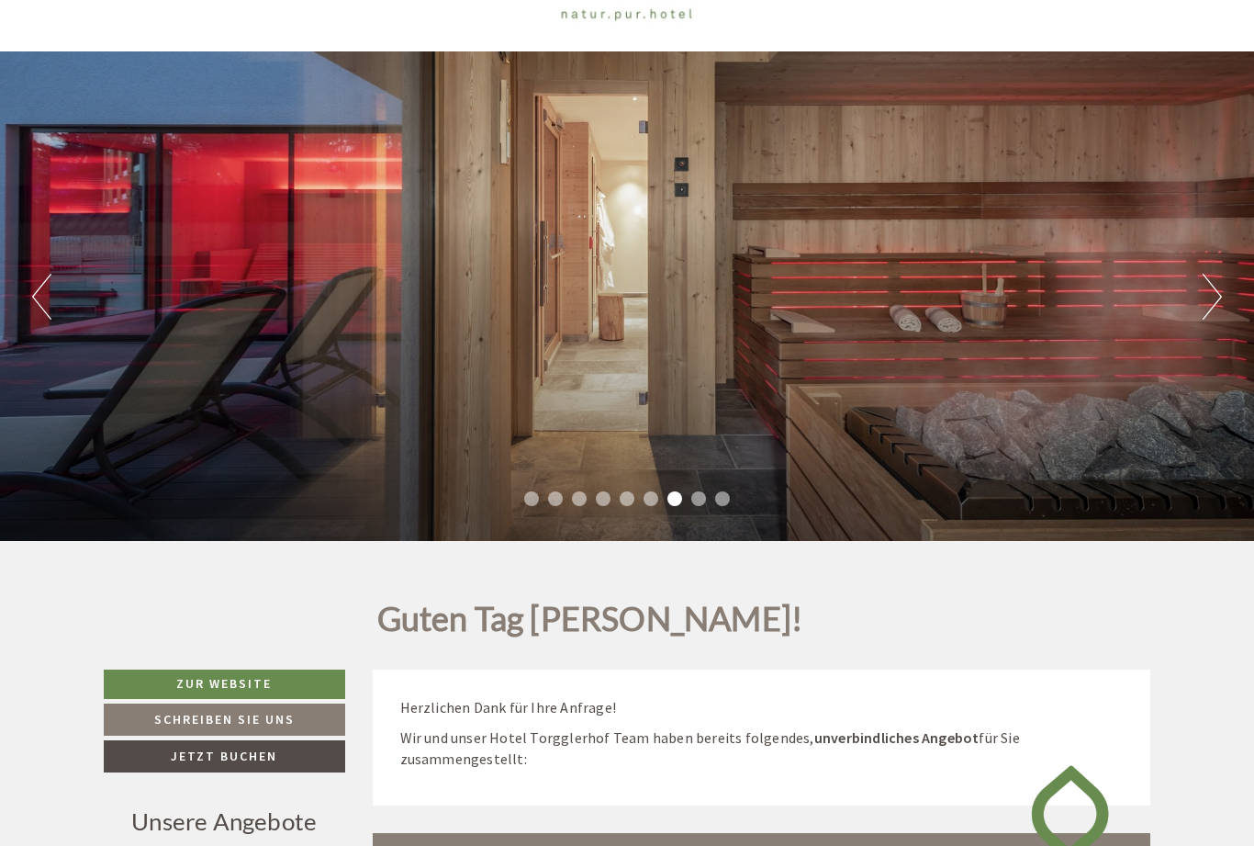
click at [36, 319] on button "Previous" at bounding box center [41, 297] width 19 height 46
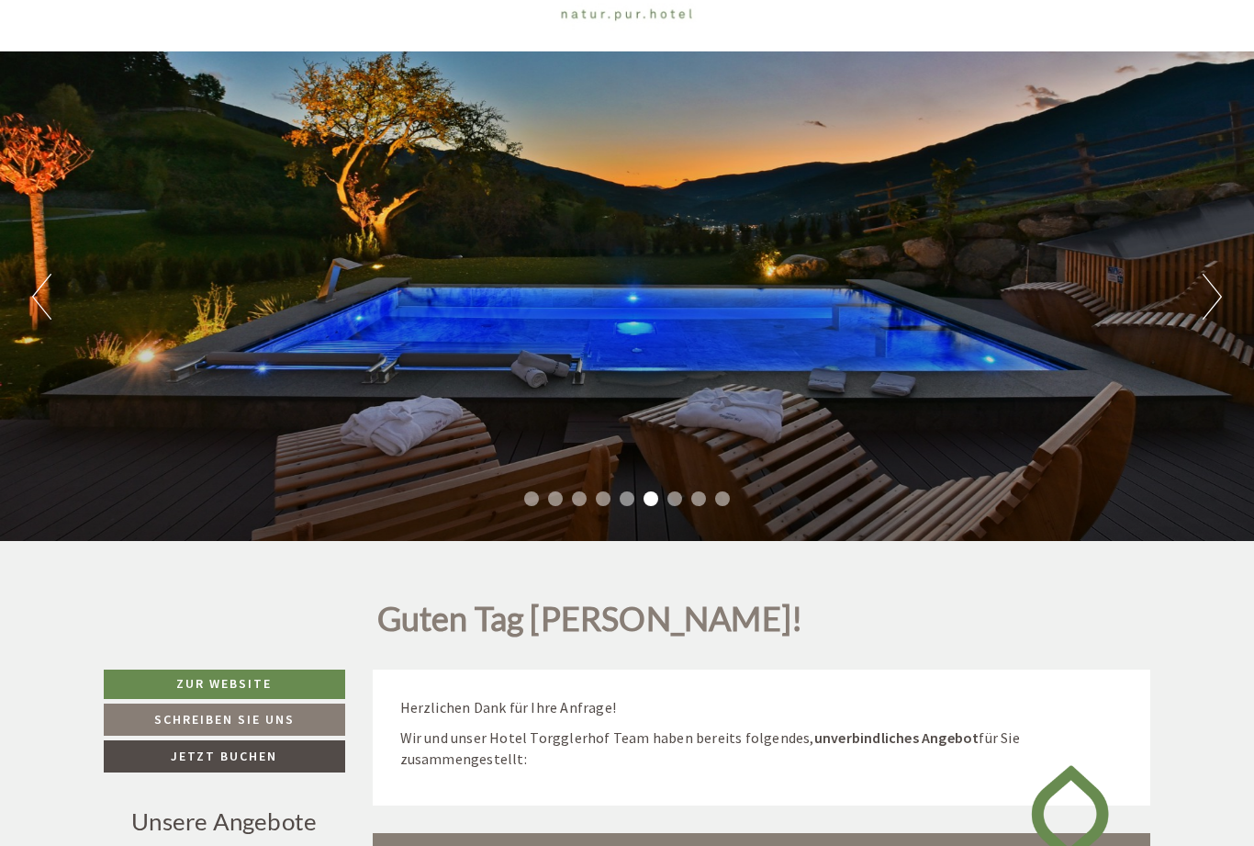
click at [31, 334] on div "Previous Next 1 2 3 4 5 6 7 8 9" at bounding box center [627, 295] width 1254 height 489
click at [40, 307] on button "Previous" at bounding box center [41, 297] width 19 height 46
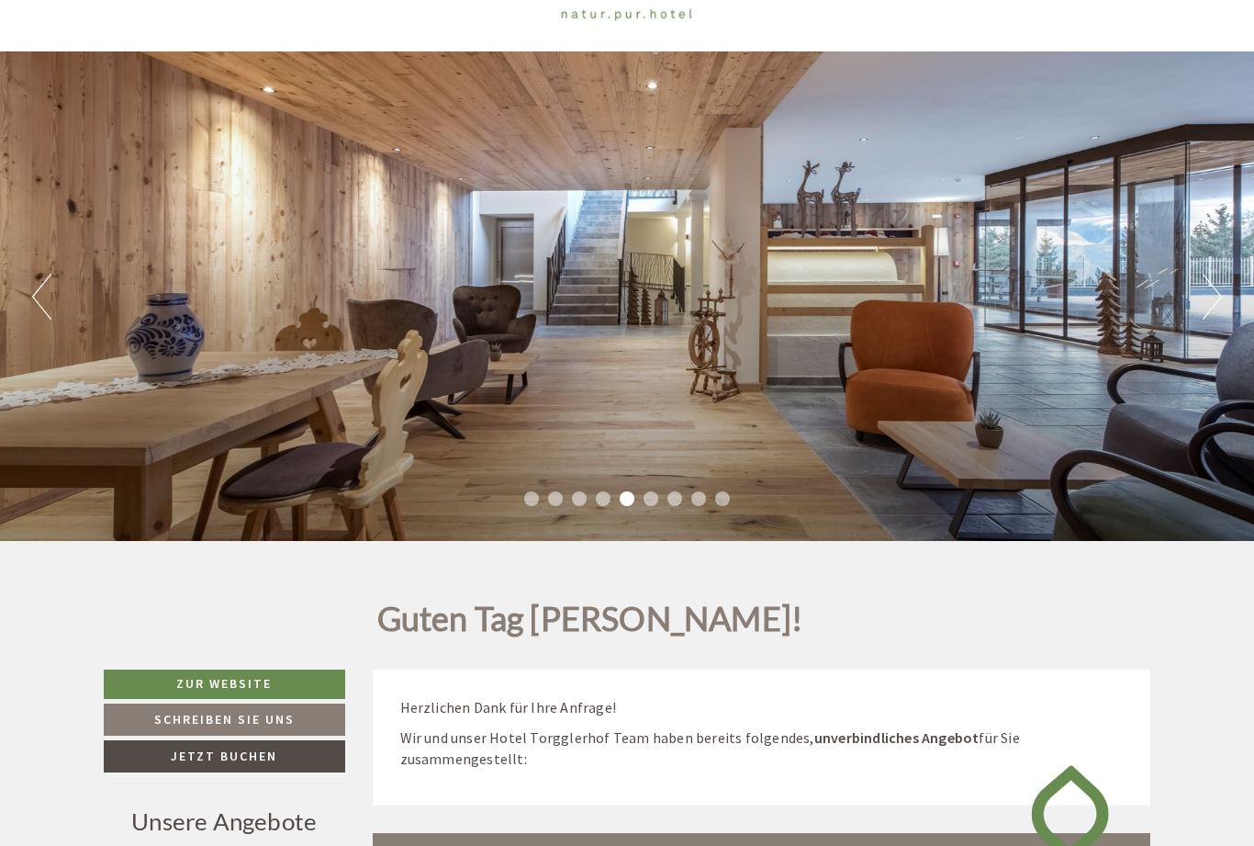
click at [30, 324] on div "Previous Next 1 2 3 4 5 6 7 8 9" at bounding box center [627, 295] width 1254 height 489
click at [45, 307] on button "Previous" at bounding box center [41, 297] width 19 height 46
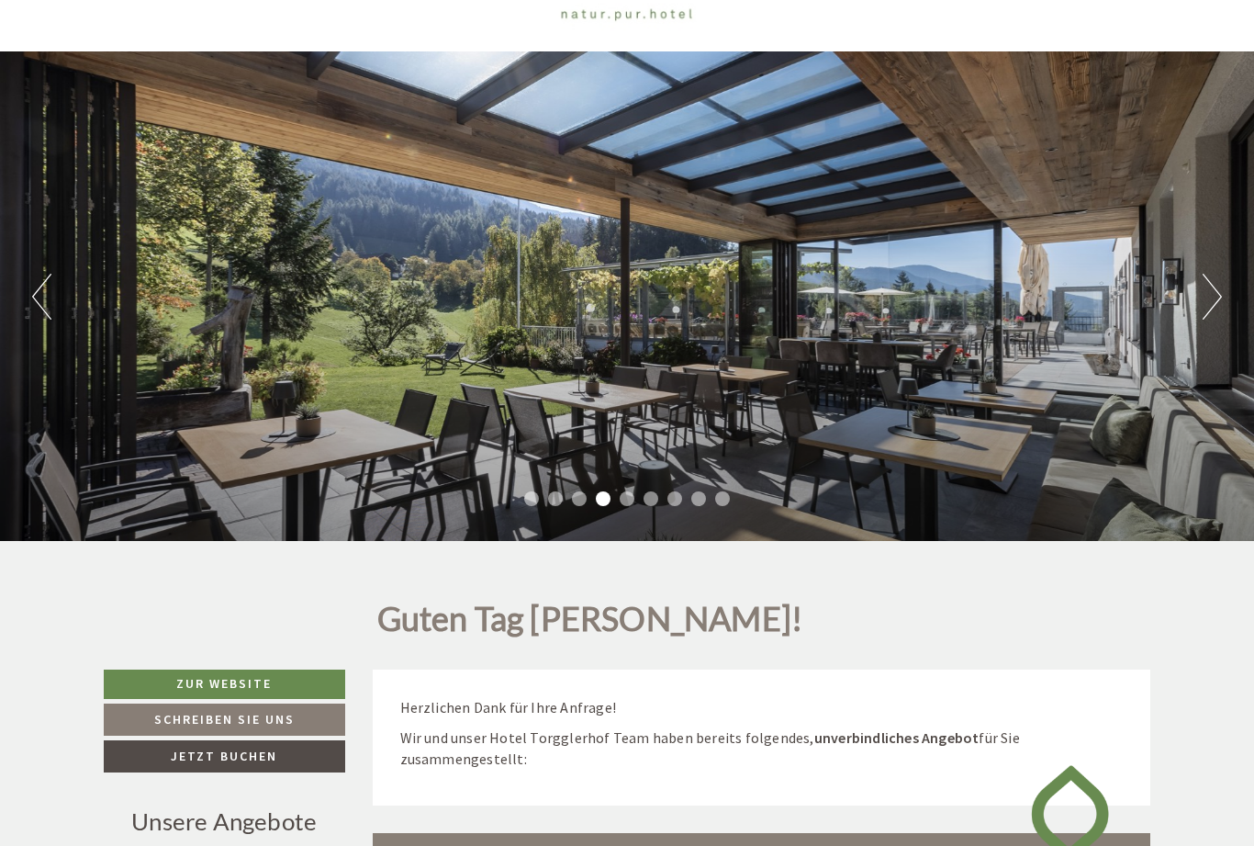
click at [39, 305] on button "Previous" at bounding box center [41, 297] width 19 height 46
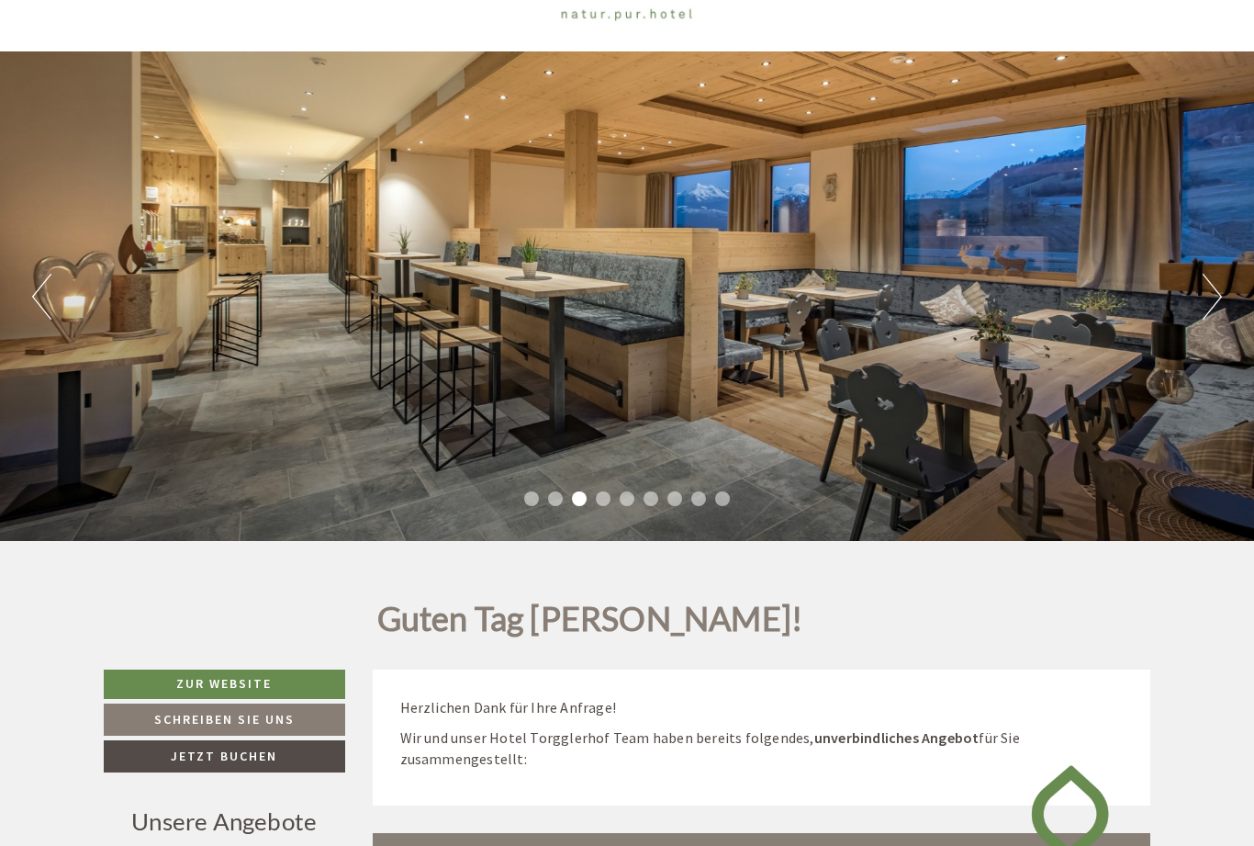
click at [51, 318] on button "Previous" at bounding box center [41, 297] width 19 height 46
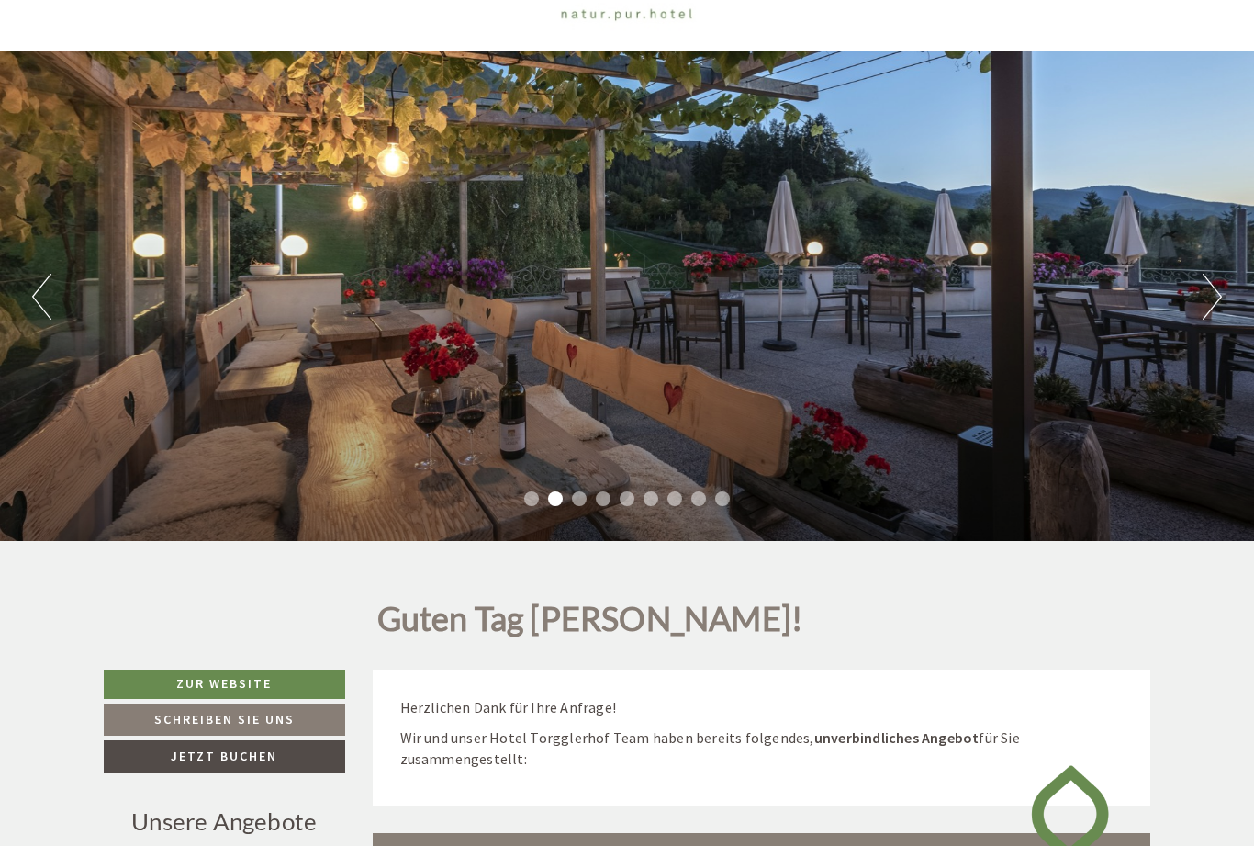
click at [1231, 314] on div "Previous Next 1 2 3 4 5 6 7 8 9" at bounding box center [627, 295] width 1254 height 489
click at [1211, 308] on button "Next" at bounding box center [1212, 297] width 19 height 46
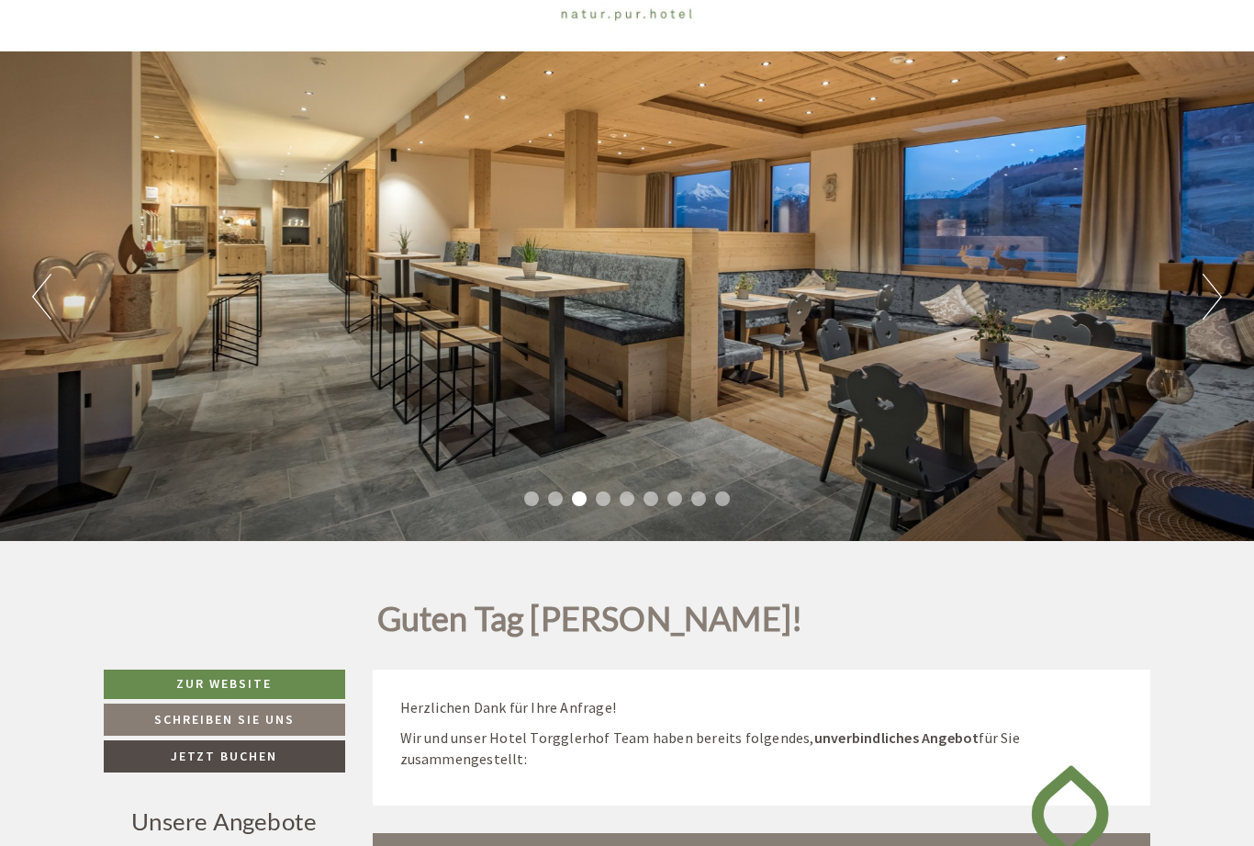
click at [39, 304] on button "Previous" at bounding box center [41, 297] width 19 height 46
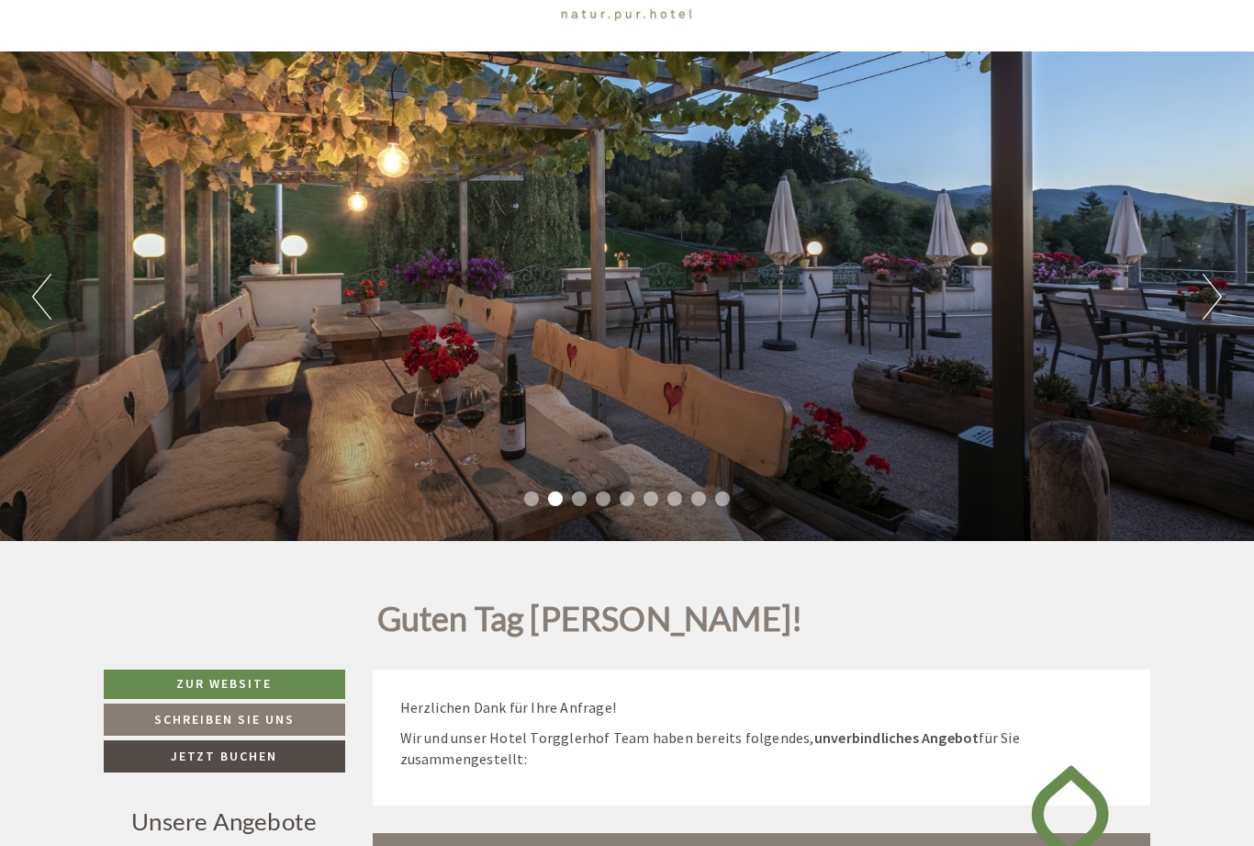
click at [49, 307] on button "Previous" at bounding box center [41, 297] width 19 height 46
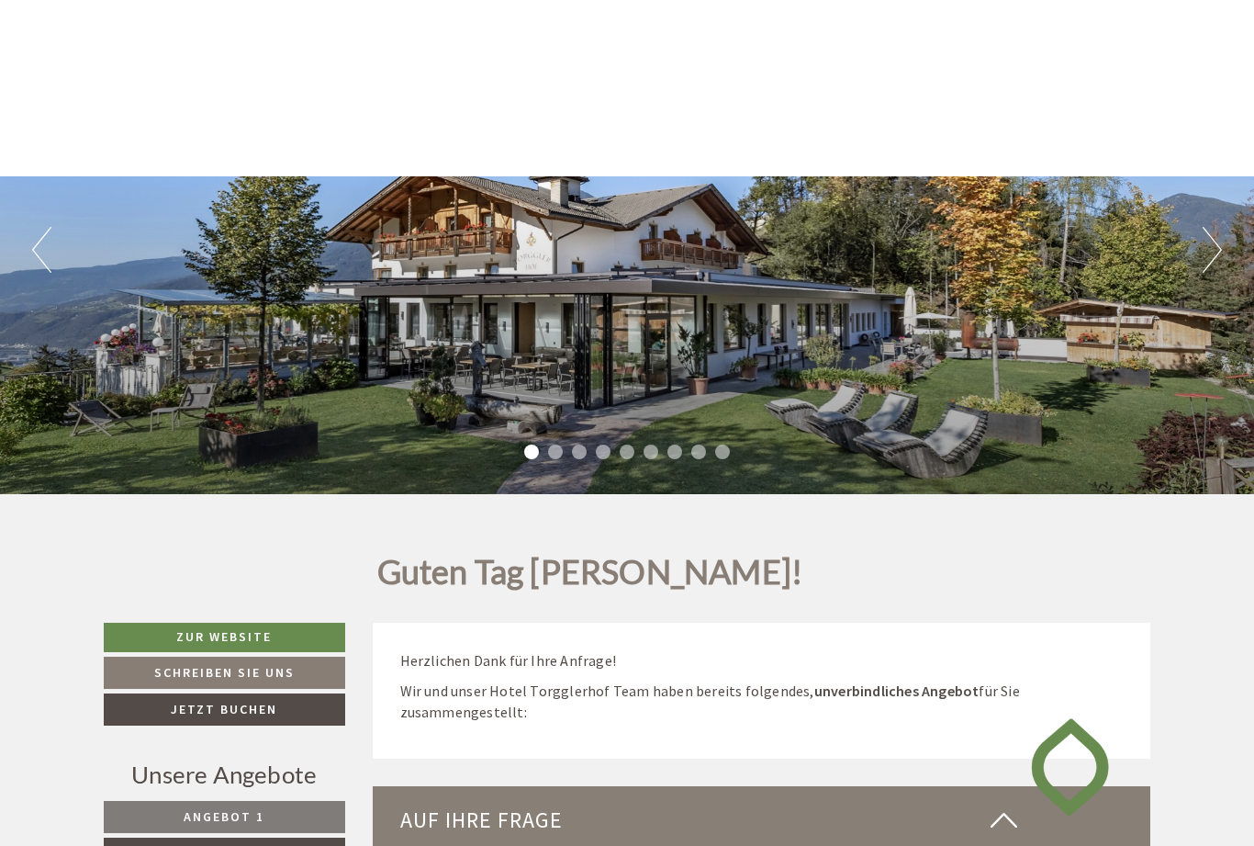
scroll to position [0, 0]
